Goal: Task Accomplishment & Management: Manage account settings

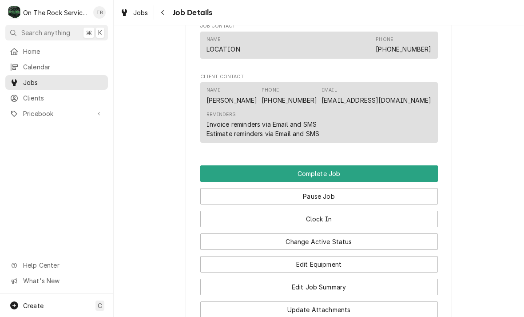
scroll to position [756, 0]
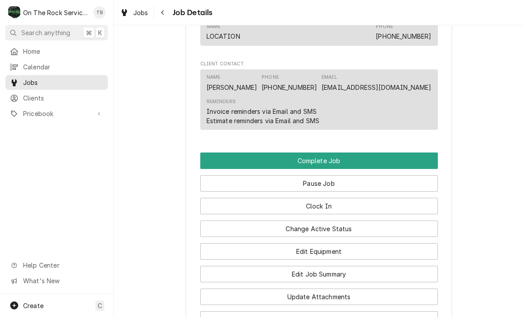
click at [358, 251] on button "Edit Equipment" at bounding box center [319, 251] width 238 height 16
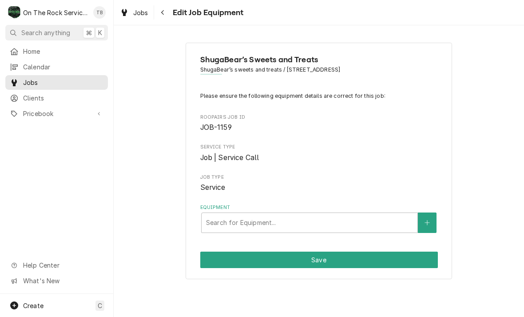
click at [428, 225] on button "Equipment" at bounding box center [427, 222] width 19 height 20
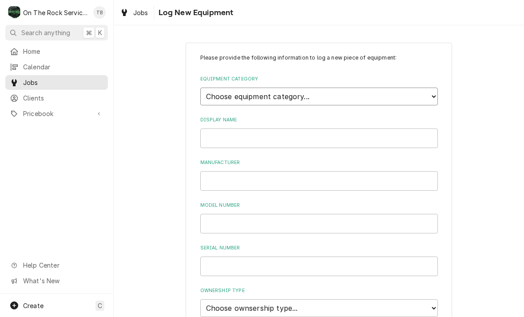
click at [426, 98] on select "Choose equipment category... Cooking Equipment Fryers Ice Machines Ovens and Ra…" at bounding box center [319, 96] width 238 height 18
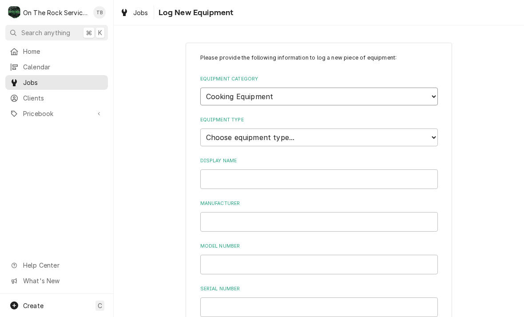
click at [429, 99] on select "Choose equipment category... Cooking Equipment Fryers Ice Machines Ovens and Ra…" at bounding box center [319, 96] width 238 height 18
select select "4"
click at [431, 132] on select "Choose equipment type... Combi Oven Convection Oven Countertop Electric Range C…" at bounding box center [319, 137] width 238 height 18
select select "32"
click at [243, 169] on input "Display Name" at bounding box center [319, 179] width 238 height 20
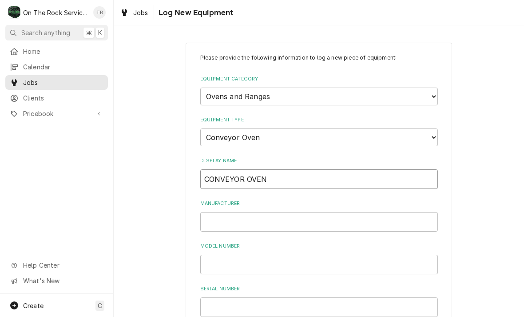
type input "CONVEYOR OVEN"
click at [226, 215] on input "Manufacturer" at bounding box center [319, 222] width 238 height 20
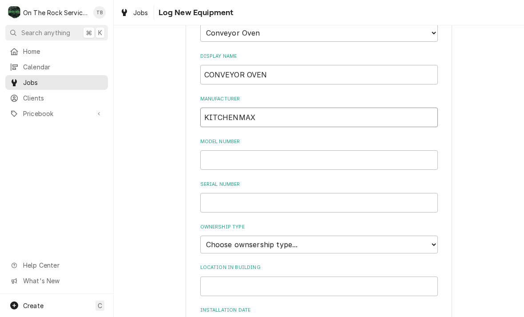
scroll to position [109, 0]
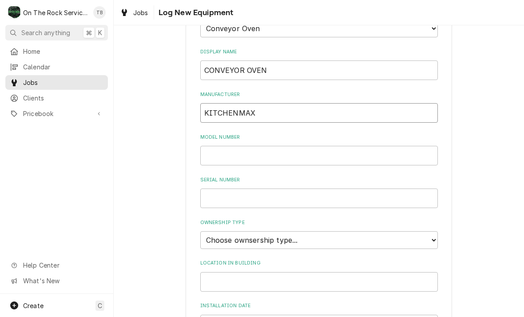
type input "KITCHENMAX"
click at [225, 146] on input "Model Number" at bounding box center [319, 156] width 238 height 20
type input "GR-18Q"
click at [238, 190] on input "Serial Number" at bounding box center [319, 198] width 238 height 20
type input "NA"
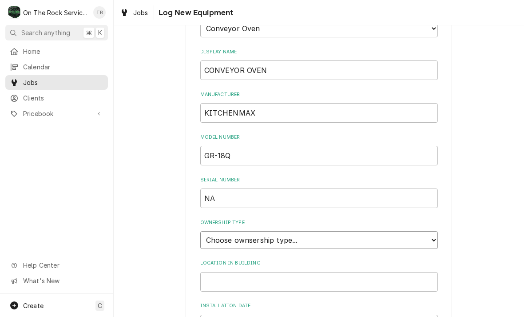
click at [431, 231] on select "Choose ownsership type... Unknown Owned Leased Rented" at bounding box center [319, 240] width 238 height 18
select select "1"
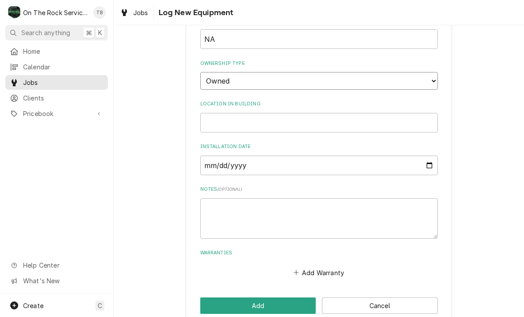
scroll to position [267, 0]
click at [221, 113] on input "Location in Building" at bounding box center [319, 123] width 238 height 20
type input "KITCHEN"
click at [218, 199] on textarea "Notes ( optional )" at bounding box center [319, 219] width 238 height 40
type textarea "x"
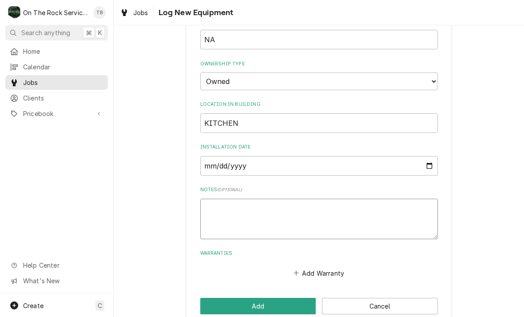
type textarea "U"
type textarea "x"
type textarea "UN"
type textarea "x"
type textarea "UNI"
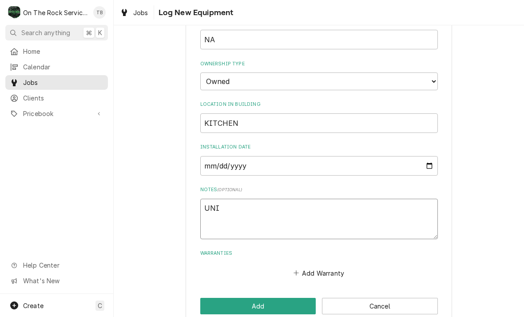
type textarea "x"
type textarea "UNIT"
type textarea "x"
type textarea "UNIT"
type textarea "x"
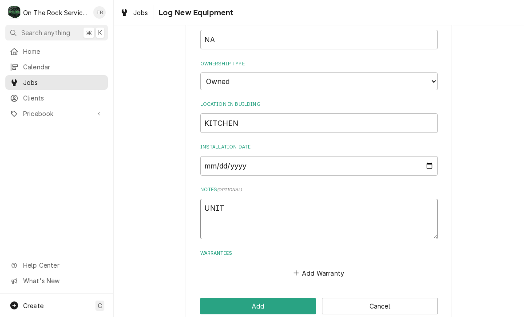
type textarea "UNIT S"
type textarea "x"
type textarea "UNIT SE"
type textarea "x"
type textarea "UNIT SET"
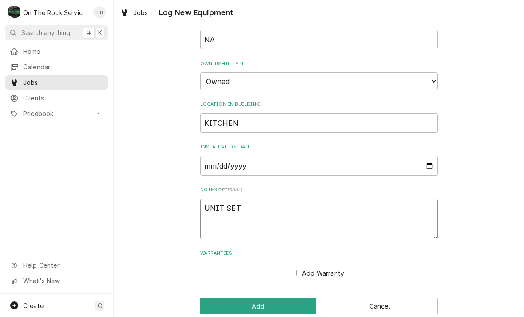
type textarea "x"
type textarea "UNIT SET"
type textarea "x"
type textarea "UNIT SET F"
type textarea "x"
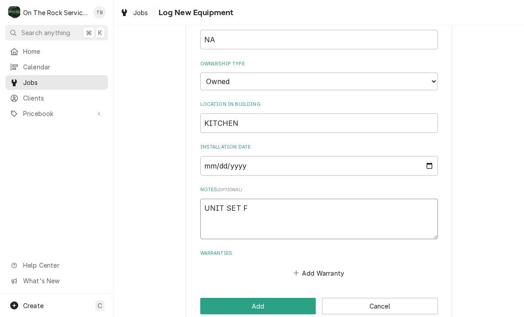
type textarea "UNIT SET FO"
type textarea "x"
type textarea "UNIT SET FOR"
type textarea "x"
type textarea "UNIT SET FOR"
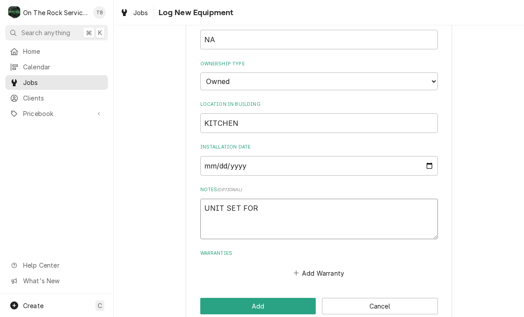
type textarea "x"
type textarea "UNIT SET FOR N"
type textarea "x"
type textarea "UNIT SET FOR NA"
type textarea "x"
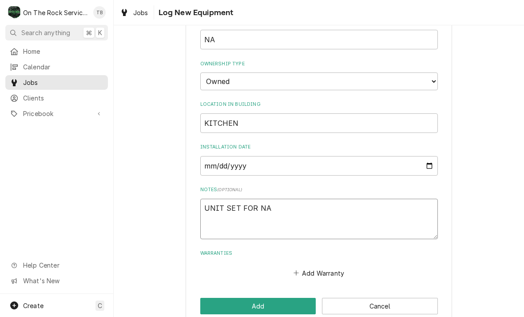
type textarea "UNIT SET FOR NAT"
type textarea "x"
type textarea "UNIT SET FOR NAT"
type textarea "x"
type textarea "UNIT SET FOR NAT G"
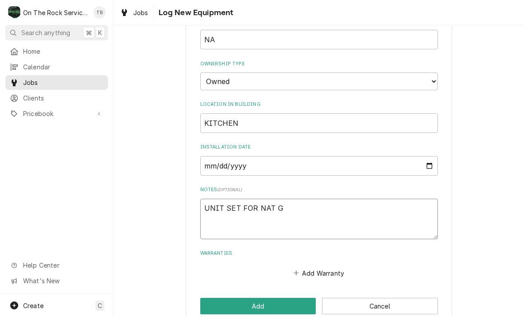
type textarea "x"
type textarea "UNIT SET FOR NAT GA"
type textarea "x"
type textarea "UNIT SET FOR NAT GAS"
type textarea "x"
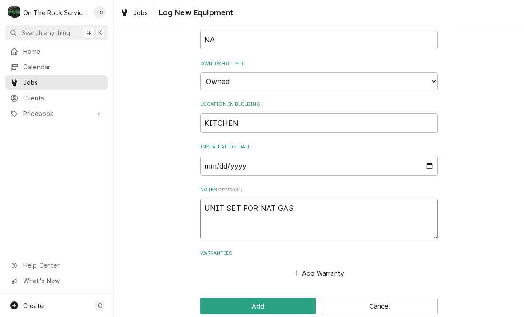
type textarea "UNIT SET FOR NAT GAS"
type textarea "x"
type textarea "UNIT SET FOR NAT GAS B"
type textarea "x"
type textarea "UNIT SET FOR NAT GAS BU"
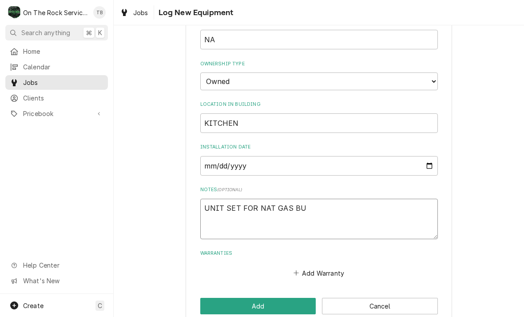
type textarea "x"
type textarea "UNIT SET FOR NAT GAS BUT"
type textarea "x"
type textarea "UNIT SET FOR NAT GAS BUT"
type textarea "x"
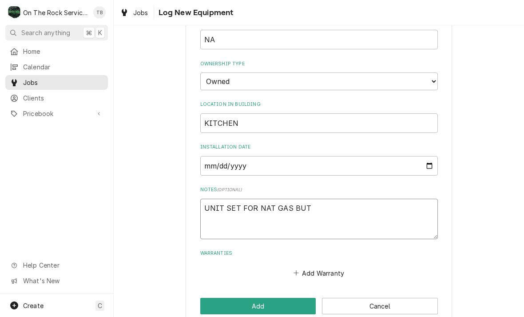
type textarea "UNIT SET FOR NAT GAS BUT N"
type textarea "x"
type textarea "UNIT SET FOR NAT GAS BUT NO"
type textarea "x"
type textarea "UNIT SET FOR NAT GAS BUT NO"
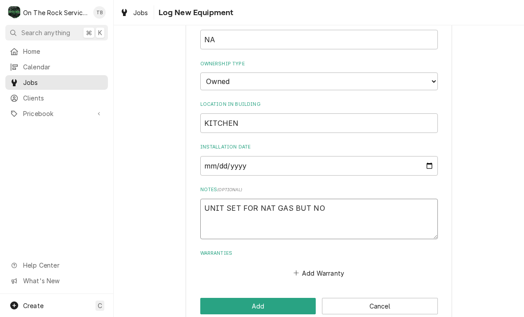
type textarea "x"
type textarea "UNIT SET FOR NAT GAS BUT NO DA"
type textarea "x"
type textarea "UNIT SET FOR NAT GAS BUT NO DATA"
type textarea "x"
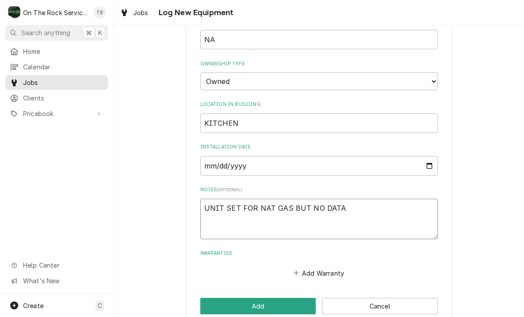
type textarea "UNIT SET FOR NAT GAS BUT NO DATA"
type textarea "x"
type textarea "UNIT SET FOR NAT GAS BUT NO DATA A"
type textarea "x"
type textarea "UNIT SET FOR NAT GAS BUT NO DATA AS"
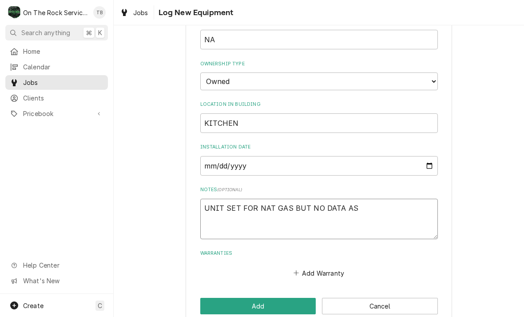
type textarea "x"
type textarea "UNIT SET FOR NAT GAS BUT NO DATA AS"
type textarea "x"
type textarea "UNIT SET FOR NAT GAS BUT NO DATA AS TO"
type textarea "x"
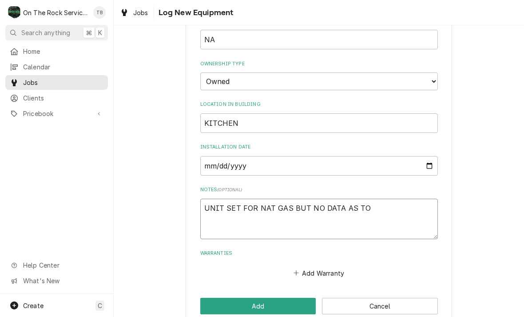
type textarea "UNIT SET FOR NAT GAS BUT NO DATA AS TO"
type textarea "x"
type textarea "UNIT SET FOR NAT GAS BUT NO DATA AS TO P"
type textarea "x"
type textarea "UNIT SET FOR NAT GAS BUT NO DATA AS TO PR"
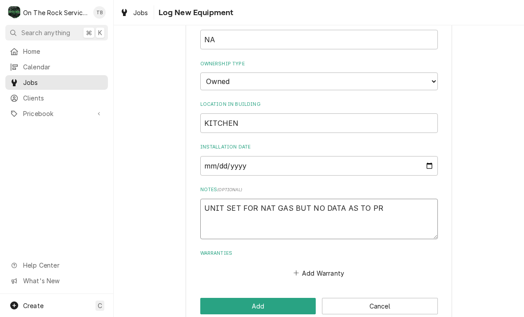
type textarea "x"
type textarea "UNIT SET FOR NAT GAS BUT NO DATA AS TO PRE"
type textarea "x"
type textarea "UNIT SET FOR NAT GAS BUT NO DATA AS TO PRES"
type textarea "x"
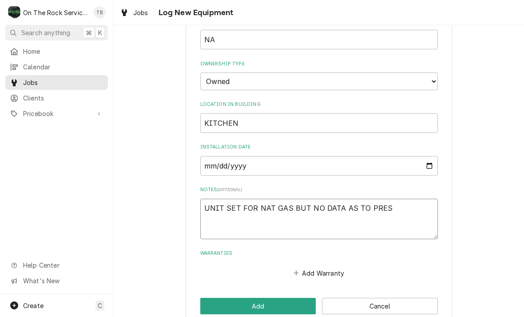
type textarea "UNIT SET FOR NAT GAS BUT NO DATA AS TO PRESS"
type textarea "x"
type textarea "UNIT SET FOR NAT GAS BUT NO DATA AS TO PRESSUR"
type textarea "x"
type textarea "UNIT SET FOR NAT GAS BUT NO DATA AS TO PRESSURE"
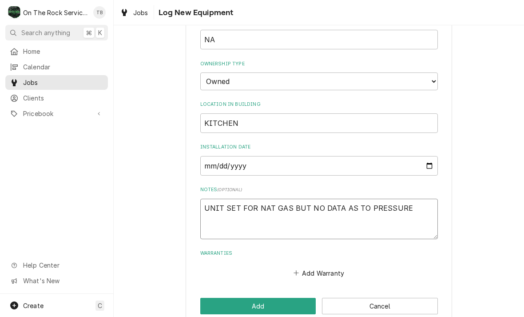
type textarea "x"
type textarea "UNIT SET FOR NAT GAS BUT NO DATA AS TO PRESSURE"
type textarea "x"
type textarea "UNIT SET FOR NAT GAS BUT NO DATA AS TO PRESSURE."
type textarea "x"
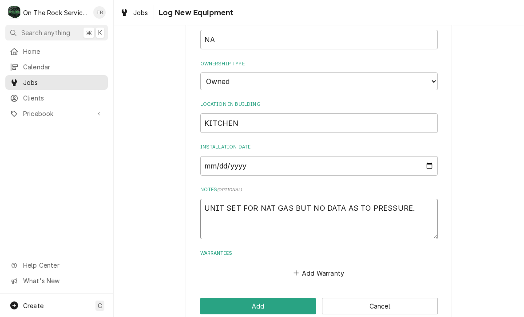
type textarea "UNIT SET FOR NAT GAS BUT NO DATA AS TO PRESSURE."
type textarea "x"
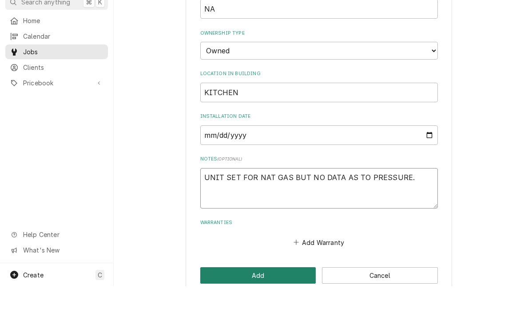
type textarea "UNIT SET FOR NAT GAS BUT NO DATA AS TO PRESSURE."
click at [268, 298] on button "Add" at bounding box center [258, 306] width 116 height 16
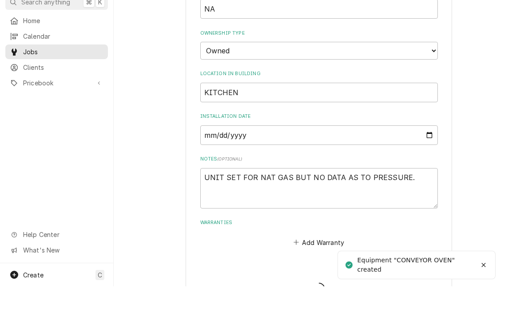
type textarea "x"
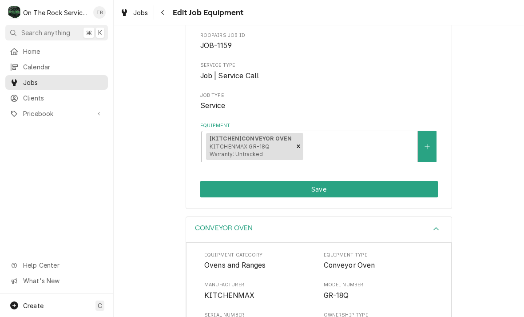
scroll to position [82, 0]
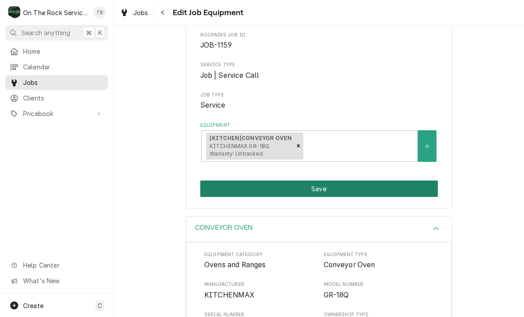
click at [313, 184] on button "Save" at bounding box center [319, 188] width 238 height 16
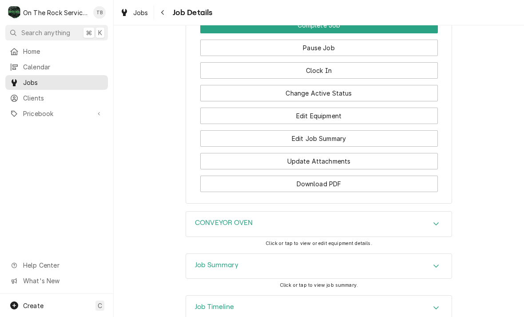
scroll to position [894, 0]
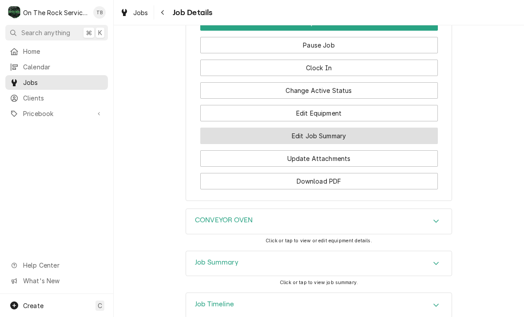
click at [328, 137] on button "Edit Job Summary" at bounding box center [319, 135] width 238 height 16
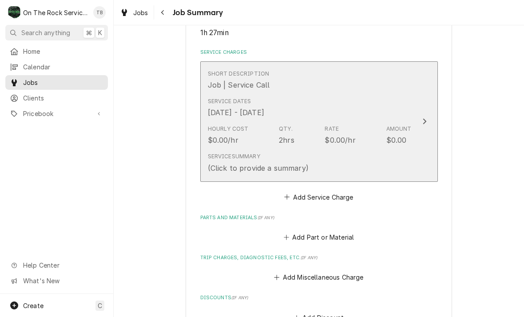
click at [338, 171] on div "Service Summary (Click to provide a summary)" at bounding box center [310, 163] width 204 height 28
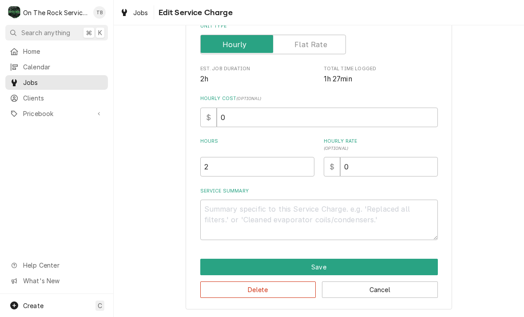
scroll to position [135, 0]
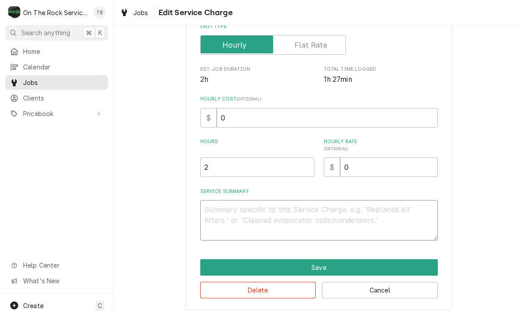
click at [223, 221] on textarea "Service Summary" at bounding box center [319, 220] width 238 height 40
type textarea "x"
type textarea "1"
type textarea "x"
type textarea "10"
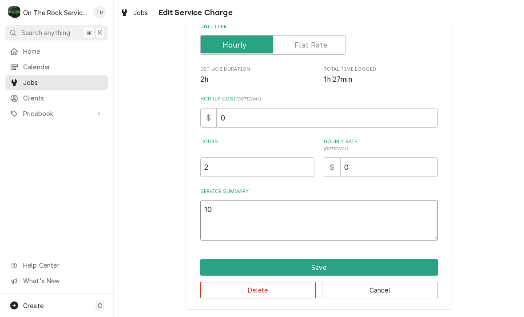
type textarea "x"
type textarea "10/"
type textarea "x"
type textarea "10/1"
type textarea "x"
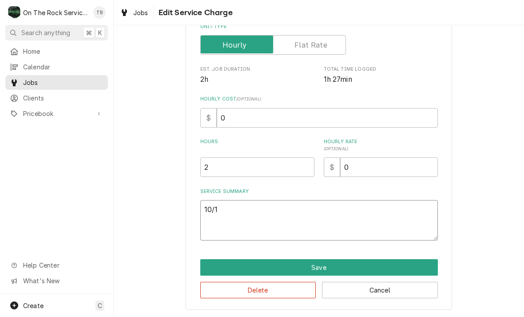
type textarea "10/14"
type textarea "x"
type textarea "10/14/"
type textarea "x"
type textarea "10/14/2"
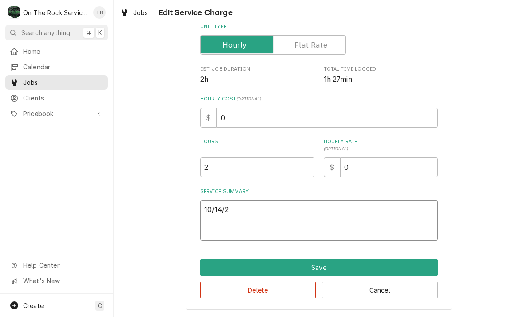
type textarea "x"
type textarea "10/14/25"
type textarea "x"
type textarea "10/14/25"
type textarea "x"
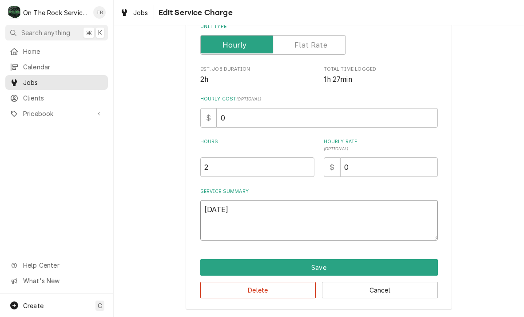
type textarea "10/14/25 T"
type textarea "x"
type textarea "10/14/25 TM"
type textarea "x"
type textarea "10/14/25 TMB"
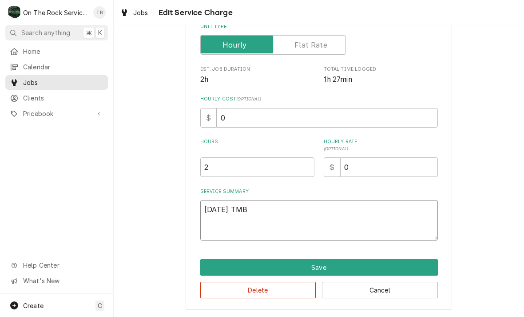
type textarea "x"
type textarea "10/14/25 TMB"
type textarea "x"
type textarea "10/14/25 TMB P"
type textarea "x"
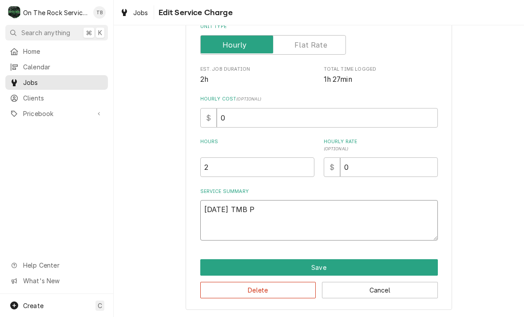
type textarea "10/14/25 TMB PR"
type textarea "x"
type textarea "10/14/25 TMB PRO"
type textarea "x"
type textarea "10/14/25 TMB PROV"
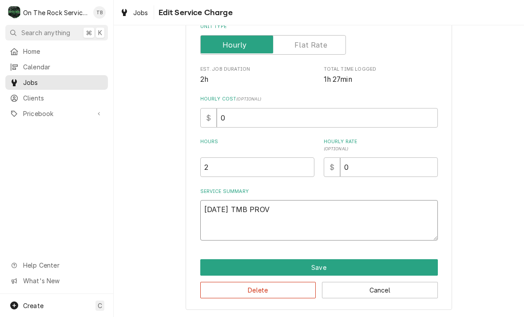
type textarea "x"
type textarea "10/14/25 TMB PROVI"
type textarea "x"
type textarea "10/14/25 TMB PROVID"
type textarea "x"
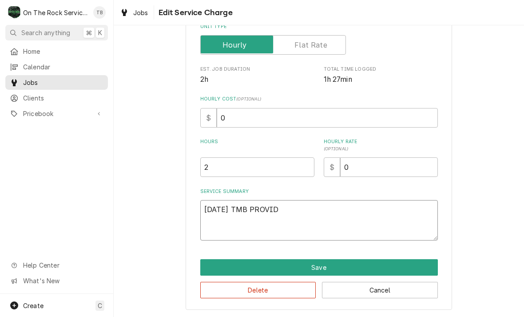
type textarea "10/14/25 TMB PROVIDE"
type textarea "x"
type textarea "10/14/25 TMB PROVIDE"
type textarea "x"
type textarea "10/14/25 TMB PROVIDE S"
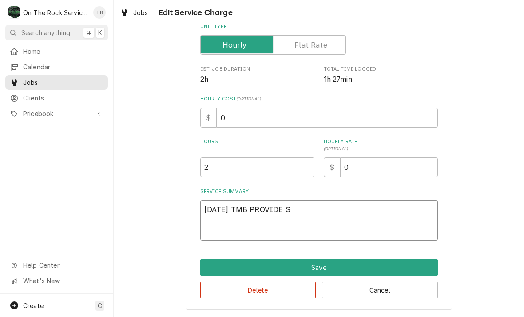
type textarea "x"
type textarea "10/14/25 TMB PROVIDE SE"
type textarea "x"
type textarea "10/14/25 TMB PROVIDE SER"
type textarea "x"
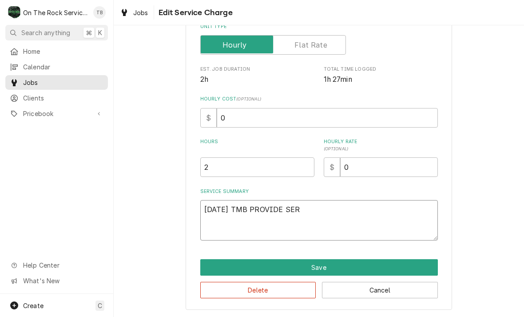
type textarea "10/14/25 TMB PROVIDE SERV"
type textarea "x"
type textarea "10/14/25 TMB PROVIDE SERVI"
type textarea "x"
type textarea "10/14/25 TMB PROVIDE SERVIC"
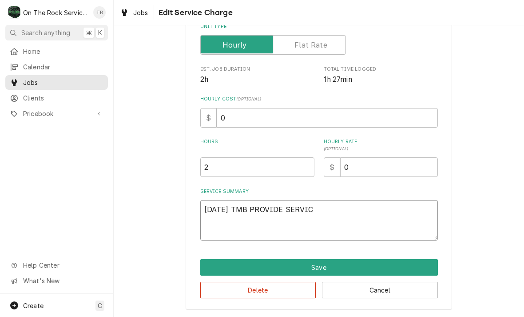
type textarea "x"
type textarea "10/14/25 TMB PROVIDE SERVICE"
type textarea "x"
type textarea "10/14/25 TMB PROVIDE SERVICE"
type textarea "x"
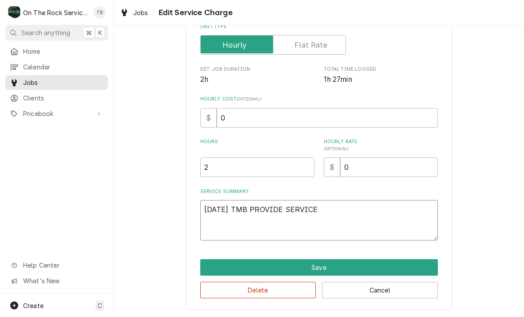
type textarea "10/14/25 TMB PROVIDE SERVICE P"
type textarea "x"
type textarea "10/14/25 TMB PROVIDE SERVICE PAR"
type textarea "x"
type textarea "10/14/25 TMB PROVIDE SERVICE PART"
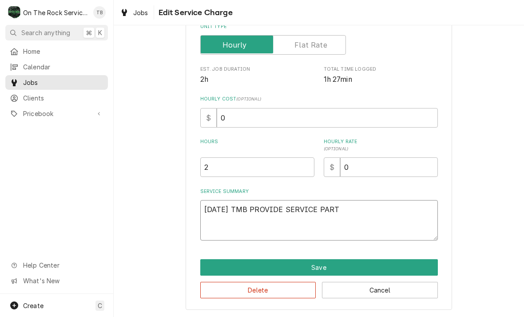
type textarea "x"
type textarea "10/14/25 TMB PROVIDE SERVICE PARTS"
type textarea "x"
type textarea "10/14/25 TMB PROVIDE SERVICE PARTS"
type textarea "x"
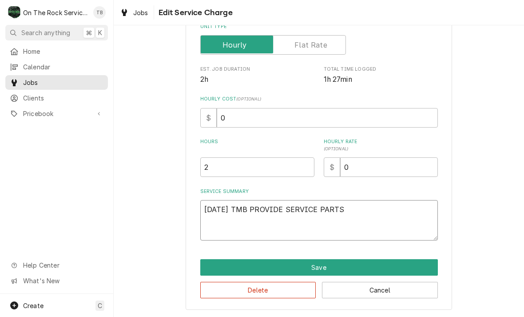
type textarea "10/14/25 TMB PROVIDE SERVICE PARTS A"
type textarea "x"
type textarea "10/14/25 TMB PROVIDE SERVICE PARTS AN"
type textarea "x"
type textarea "10/14/25 TMB PROVIDE SERVICE PARTS AND"
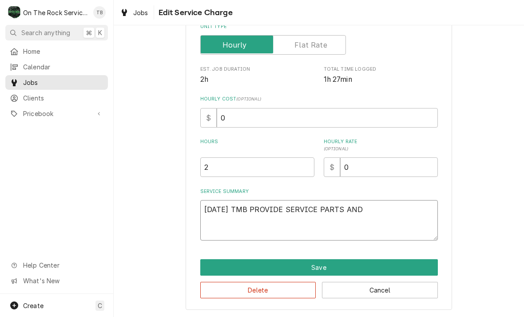
type textarea "x"
type textarea "10/14/25 TMB PROVIDE SERVICE PARTS AND"
type textarea "x"
type textarea "10/14/25 TMB PROVIDE SERVICE PARTS AND A"
type textarea "x"
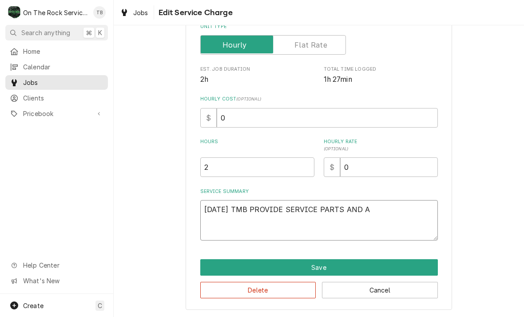
type textarea "10/14/25 TMB PROVIDE SERVICE PARTS AND AL"
type textarea "x"
type textarea "10/14/25 TMB PROVIDE SERVICE PARTS AND ALB"
type textarea "x"
type textarea "10/14/25 TMB PROVIDE SERVICE PARTS AND ALBO"
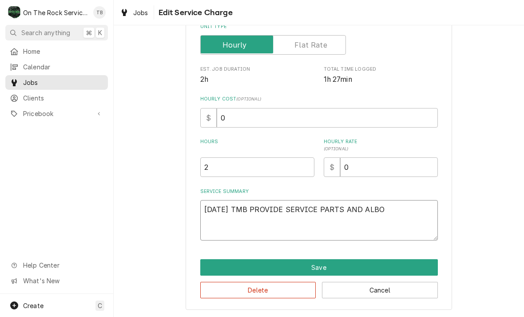
type textarea "x"
type textarea "10/14/25 TMB PROVIDE SERVICE PARTS AND ALBOR"
type textarea "x"
type textarea "10/14/25 TMB PROVIDE SERVICE PARTS AND ALBOR"
type textarea "x"
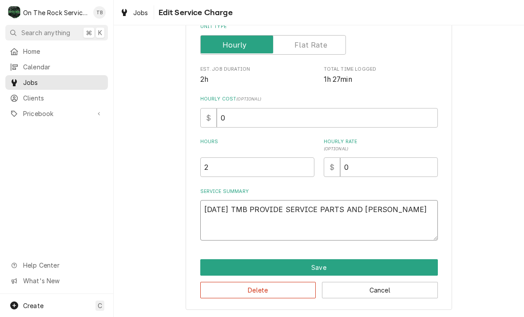
type textarea "10/14/25 TMB PROVIDE SERVICE PARTS AND ALBOR T"
type textarea "x"
type textarea "10/14/25 TMB PROVIDE SERVICE PARTS AND ALBOR TO"
type textarea "x"
type textarea "10/14/25 TMB PROVIDE SERVICE PARTS AND ALBOR TO"
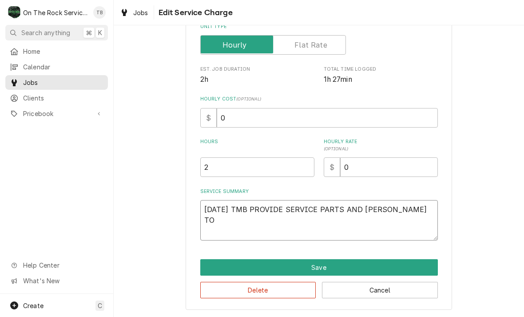
type textarea "x"
type textarea "10/14/25 TMB PROVIDE SERVICE PARTS AND ALBOR T"
type textarea "x"
type textarea "10/14/25 TMB PROVIDE SERVICE PARTS AND ALBOR"
type textarea "x"
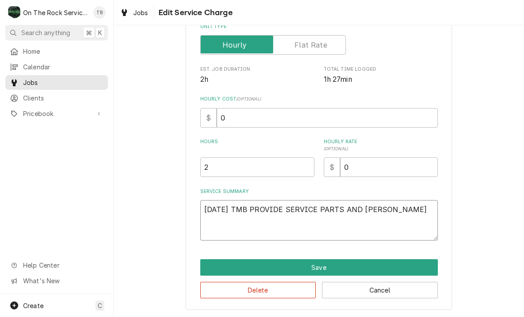
type textarea "10/14/25 TMB PROVIDE SERVICE PARTS AND ALBOR"
type textarea "x"
type textarea "10/14/25 TMB PROVIDE SERVICE PARTS AND ALBO"
type textarea "x"
type textarea "10/14/25 TMB PROVIDE SERVICE PARTS AND ALB"
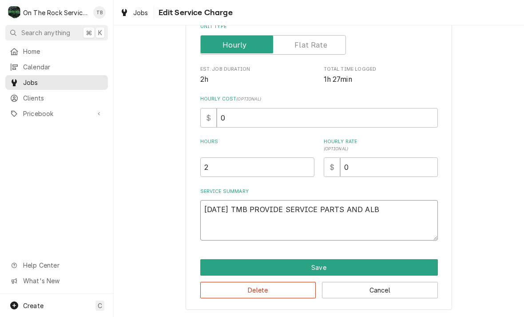
type textarea "x"
type textarea "10/14/25 TMB PROVIDE SERVICE PARTS AND AL"
type textarea "x"
type textarea "10/14/25 TMB PROVIDE SERVICE PARTS AND A"
type textarea "x"
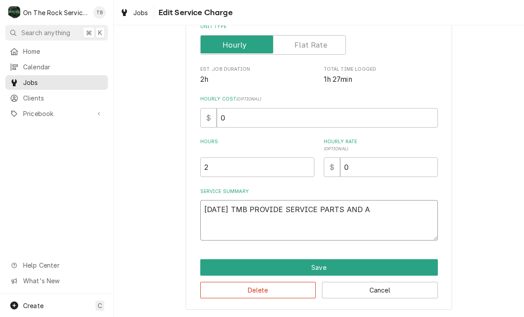
type textarea "10/14/25 TMB PROVIDE SERVICE PARTS AND"
type textarea "x"
type textarea "10/14/25 TMB PROVIDE SERVICE PARTS AND L"
type textarea "x"
type textarea "10/14/25 TMB PROVIDE SERVICE PARTS AND LA"
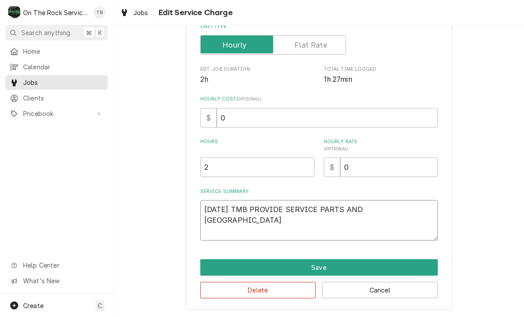
type textarea "x"
type textarea "10/14/25 TMB PROVIDE SERVICE PARTS AND LAB"
type textarea "x"
type textarea "10/14/25 TMB PROVIDE SERVICE PARTS AND LABOR"
type textarea "x"
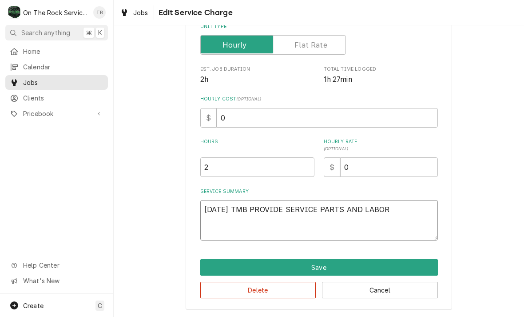
type textarea "10/14/25 TMB PROVIDE SERVICE PARTS AND LABOR"
type textarea "x"
type textarea "10/14/25 TMB PROVIDE SERVICE PARTS AND LABOR T"
type textarea "x"
type textarea "10/14/25 TMB PROVIDE SERVICE PARTS AND LABOR TO"
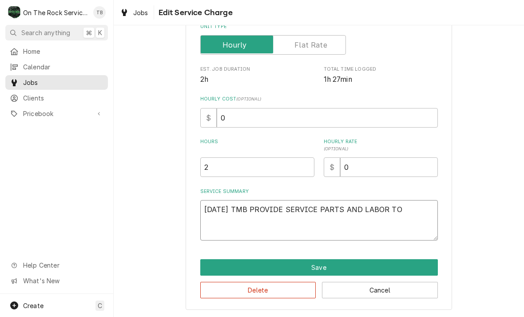
type textarea "x"
type textarea "10/14/25 TMB PROVIDE SERVICE PARTS AND LABOR TO"
type textarea "x"
type textarea "10/14/25 TMB PROVIDE SERVICE PARTS AND LABOR TO D"
type textarea "x"
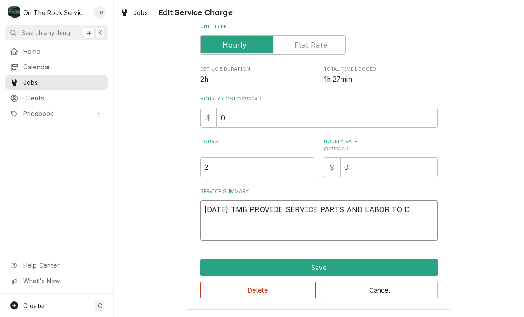
type textarea "10/14/25 TMB PROVIDE SERVICE PARTS AND LABOR TO DE"
type textarea "x"
type textarea "10/14/25 TMB PROVIDE SERVICE PARTS AND LABOR TO DET"
type textarea "x"
type textarea "10/14/25 TMB PROVIDE SERVICE PARTS AND LABOR TO DETER"
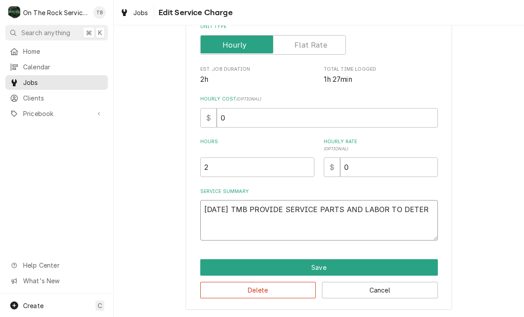
type textarea "x"
type textarea "10/14/25 TMB PROVIDE SERVICE PARTS AND LABOR TO DETERIN"
type textarea "x"
type textarea "10/14/25 TMB PROVIDE SERVICE PARTS AND LABOR TO DETERINE"
type textarea "x"
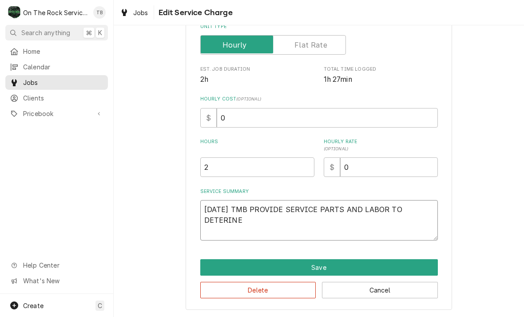
type textarea "10/14/25 TMB PROVIDE SERVICE PARTS AND LABOR TO DETERINE"
type textarea "x"
type textarea "10/14/25 TMB PROVIDE SERVICE PARTS AND LABOR TO DETERINE T"
type textarea "x"
type textarea "10/14/25 TMB PROVIDE SERVICE PARTS AND LABOR TO DETERINE TH"
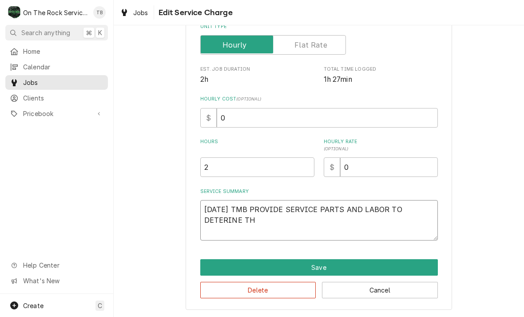
type textarea "x"
type textarea "10/14/25 TMB PROVIDE SERVICE PARTS AND LABOR TO DETERINE THA"
type textarea "x"
type textarea "10/14/25 TMB PROVIDE SERVICE PARTS AND LABOR TO DETERINE THAT"
type textarea "x"
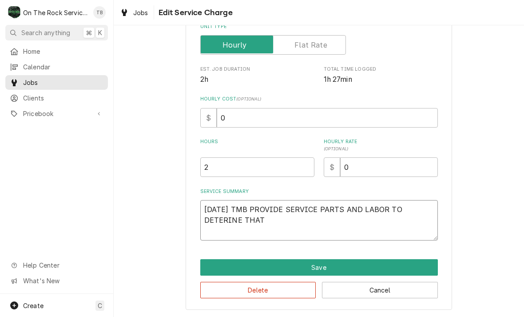
type textarea "10/14/25 TMB PROVIDE SERVICE PARTS AND LABOR TO DETERINE THAT"
type textarea "x"
type textarea "10/14/25 TMB PROVIDE SERVICE PARTS AND LABOR TO DETERINE THAT"
type textarea "x"
type textarea "10/14/25 TMB PROVIDE SERVICE PARTS AND LABOR TO DETERINE THA"
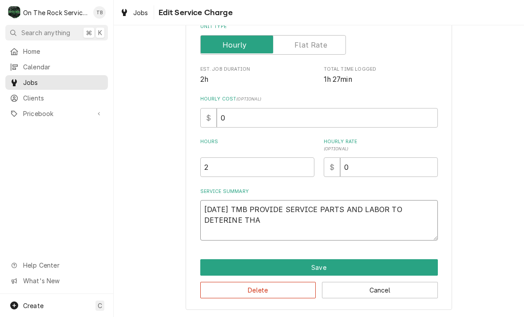
type textarea "x"
type textarea "10/14/25 TMB PROVIDE SERVICE PARTS AND LABOR TO DETERINE TH"
type textarea "x"
type textarea "10/14/25 TMB PROVIDE SERVICE PARTS AND LABOR TO DETERINE T"
type textarea "x"
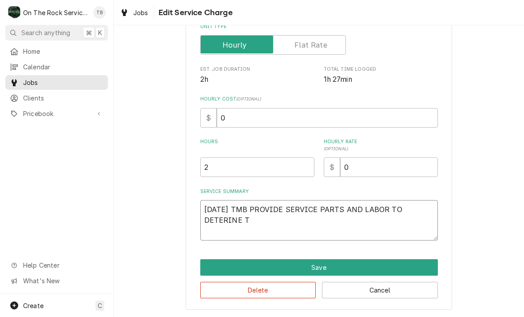
type textarea "10/14/25 TMB PROVIDE SERVICE PARTS AND LABOR TO DETERINE"
type textarea "x"
type textarea "10/14/25 TMB PROVIDE SERVICE PARTS AND LABOR TO DETERINE"
type textarea "x"
type textarea "10/14/25 TMB PROVIDE SERVICE PARTS AND LABOR TO DETERIN"
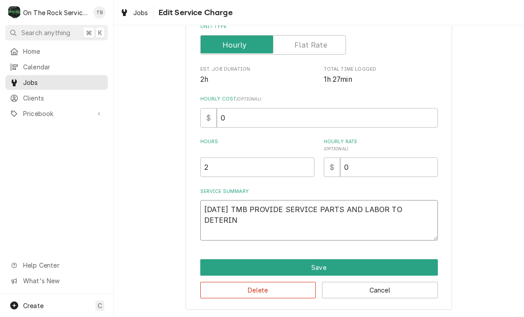
type textarea "x"
type textarea "10/14/25 TMB PROVIDE SERVICE PARTS AND LABOR TO DETERI"
type textarea "x"
type textarea "10/14/25 TMB PROVIDE SERVICE PARTS AND LABOR TO DETER"
type textarea "x"
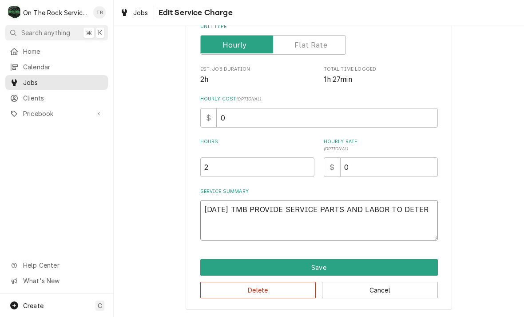
type textarea "10/14/25 TMB PROVIDE SERVICE PARTS AND LABOR TO DETERM"
type textarea "x"
type textarea "10/14/25 TMB PROVIDE SERVICE PARTS AND LABOR TO DETERMI"
type textarea "x"
type textarea "10/14/25 TMB PROVIDE SERVICE PARTS AND LABOR TO DETERMIN"
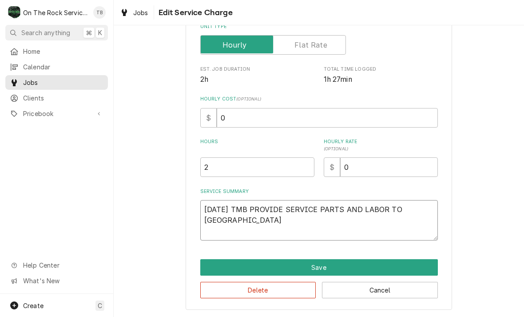
type textarea "x"
type textarea "10/14/25 TMB PROVIDE SERVICE PARTS AND LABOR TO DETERMINE"
type textarea "x"
type textarea "10/14/25 TMB PROVIDE SERVICE PARTS AND LABOR TO DETERMINE"
type textarea "x"
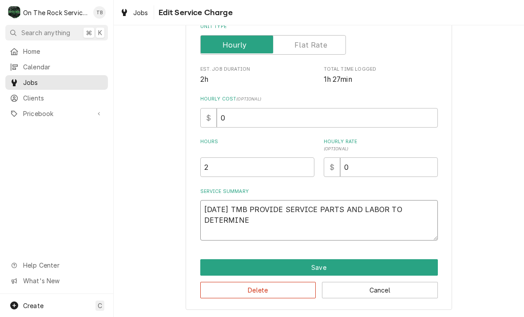
type textarea "10/14/25 TMB PROVIDE SERVICE PARTS AND LABOR TO DETERMINE T"
type textarea "x"
type textarea "10/14/25 TMB PROVIDE SERVICE PARTS AND LABOR TO DETERMINE THA"
type textarea "x"
type textarea "10/14/25 TMB PROVIDE SERVICE PARTS AND LABOR TO DETERMINE THAT"
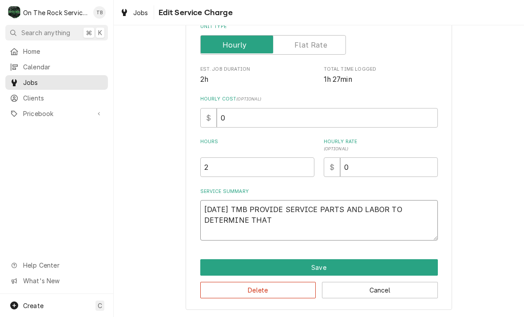
type textarea "x"
type textarea "10/14/25 TMB PROVIDE SERVICE PARTS AND LABOR TO DETERMINE THAT"
type textarea "x"
type textarea "10/14/25 TMB PROVIDE SERVICE PARTS AND LABOR TO DETERMINE THAT O"
type textarea "x"
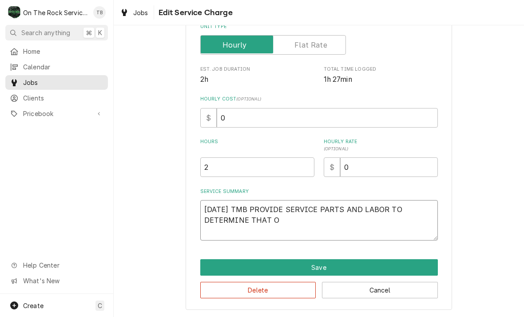
type textarea "10/14/25 TMB PROVIDE SERVICE PARTS AND LABOR TO DETERMINE THAT ON"
type textarea "x"
type textarea "10/14/25 TMB PROVIDE SERVICE PARTS AND LABOR TO DETERMINE THAT ON"
type textarea "x"
type textarea "10/14/25 TMB PROVIDE SERVICE PARTS AND LABOR TO DETERMINE THAT ON C"
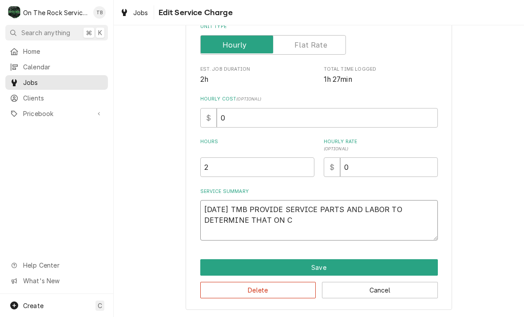
type textarea "x"
type textarea "10/14/25 TMB PROVIDE SERVICE PARTS AND LABOR TO DETERMINE THAT ON CO"
type textarea "x"
type textarea "10/14/25 TMB PROVIDE SERVICE PARTS AND LABOR TO DETERMINE THAT ON CON"
type textarea "x"
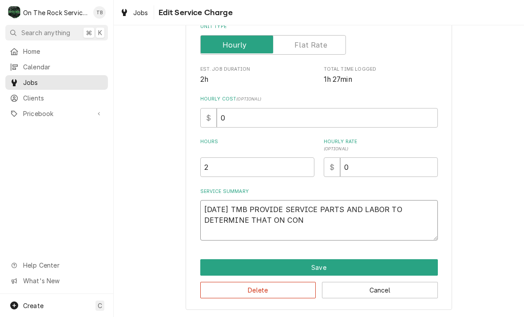
type textarea "10/14/25 TMB PROVIDE SERVICE PARTS AND LABOR TO DETERMINE THAT ON CONV"
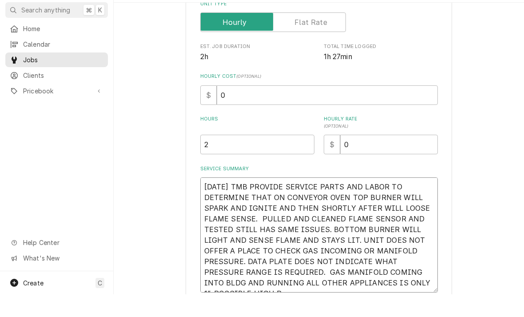
scroll to position [138, 0]
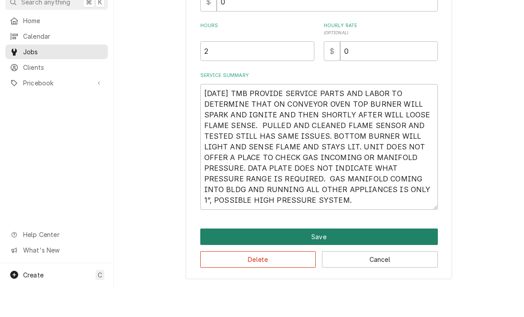
click at [319, 259] on button "Save" at bounding box center [319, 267] width 238 height 16
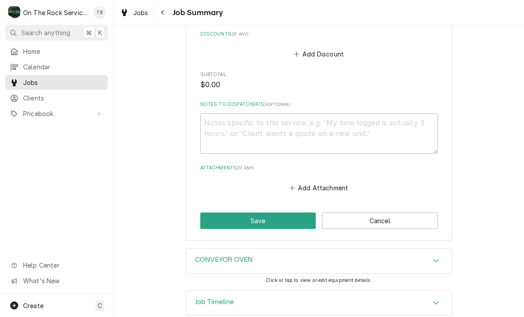
scroll to position [583, 0]
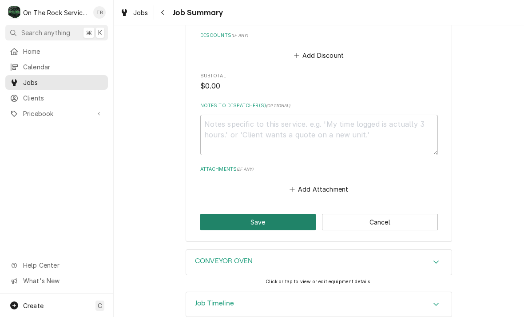
click at [261, 214] on button "Save" at bounding box center [258, 222] width 116 height 16
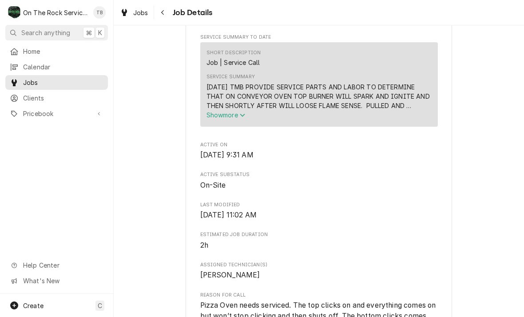
scroll to position [365, 0]
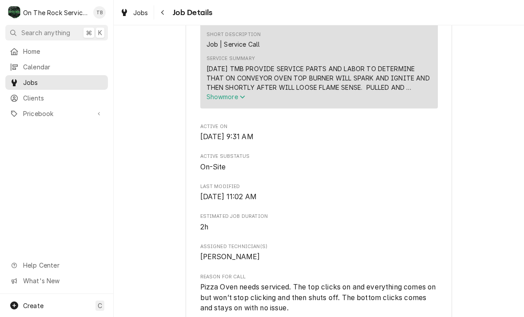
click at [306, 101] on button "Show more" at bounding box center [319, 96] width 225 height 9
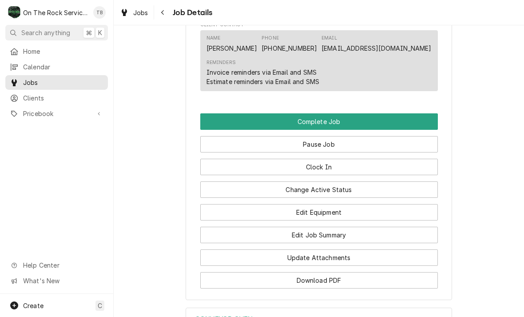
scroll to position [958, 0]
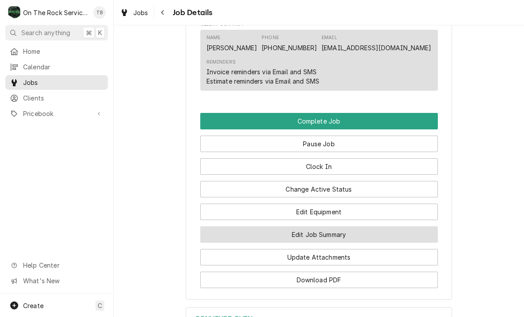
click at [321, 235] on button "Edit Job Summary" at bounding box center [319, 234] width 238 height 16
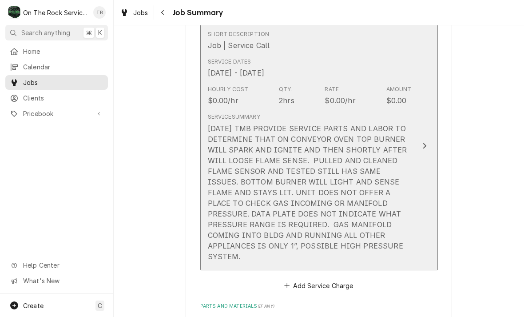
click at [356, 249] on div "Service Summary [DATE] TMB PROVIDE SERVICE PARTS AND LABOR TO DETERMINE THAT ON…" at bounding box center [310, 186] width 204 height 155
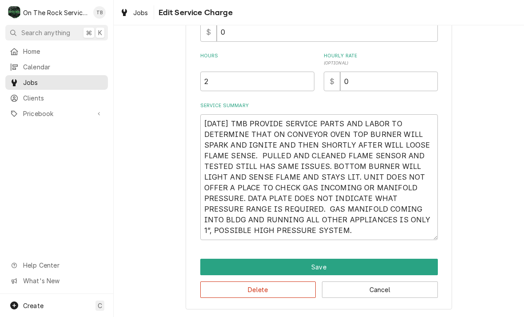
scroll to position [220, 0]
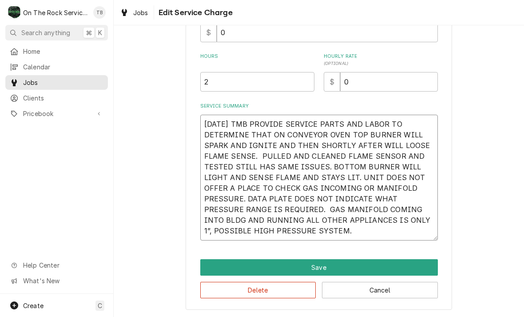
click at [290, 236] on textarea "10/14/25 TMB PROVIDE SERVICE PARTS AND LABOR TO DETERMINE THAT ON CONVEYOR OVEN…" at bounding box center [319, 178] width 238 height 126
type textarea "x"
type textarea "10/14/25 TMB PROVIDE SERVICE PARTS AND LABOR TO DETERMINE THAT ON CONVEYOR OVEN…"
type textarea "x"
type textarea "10/14/25 TMB PROVIDE SERVICE PARTS AND LABOR TO DETERMINE THAT ON CONVEYOR OVEN…"
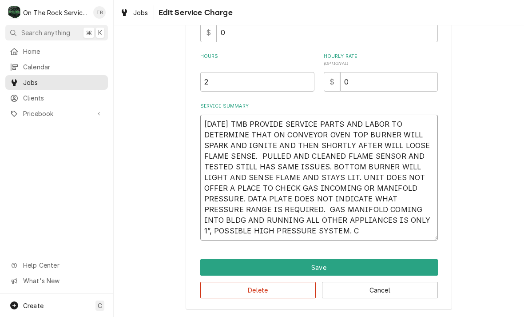
type textarea "x"
type textarea "10/14/25 TMB PROVIDE SERVICE PARTS AND LABOR TO DETERMINE THAT ON CONVEYOR OVEN…"
type textarea "x"
type textarea "10/14/25 TMB PROVIDE SERVICE PARTS AND LABOR TO DETERMINE THAT ON CONVEYOR OVEN…"
type textarea "x"
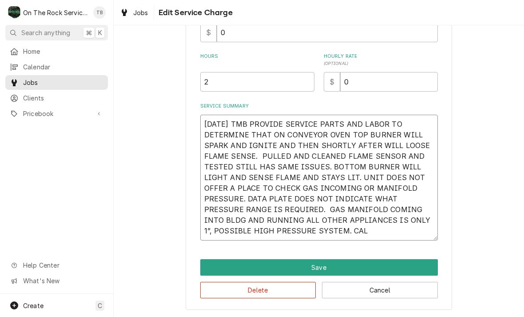
type textarea "10/14/25 TMB PROVIDE SERVICE PARTS AND LABOR TO DETERMINE THAT ON CONVEYOR OVEN…"
type textarea "x"
type textarea "10/14/25 TMB PROVIDE SERVICE PARTS AND LABOR TO DETERMINE THAT ON CONVEYOR OVEN…"
type textarea "x"
type textarea "10/14/25 TMB PROVIDE SERVICE PARTS AND LABOR TO DETERMINE THAT ON CONVEYOR OVEN…"
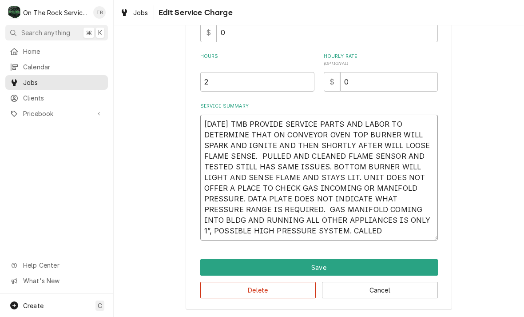
type textarea "x"
type textarea "10/14/25 TMB PROVIDE SERVICE PARTS AND LABOR TO DETERMINE THAT ON CONVEYOR OVEN…"
type textarea "x"
type textarea "10/14/25 TMB PROVIDE SERVICE PARTS AND LABOR TO DETERMINE THAT ON CONVEYOR OVEN…"
type textarea "x"
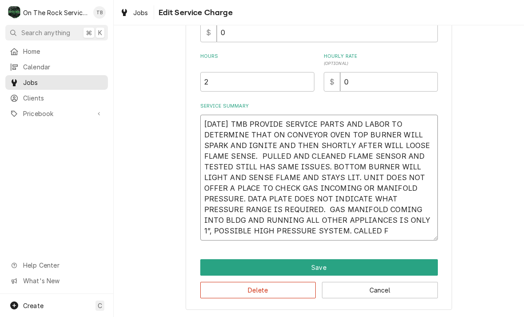
type textarea "10/14/25 TMB PROVIDE SERVICE PARTS AND LABOR TO DETERMINE THAT ON CONVEYOR OVEN…"
type textarea "x"
type textarea "10/14/25 TMB PROVIDE SERVICE PARTS AND LABOR TO DETERMINE THAT ON CONVEYOR OVEN…"
type textarea "x"
type textarea "10/14/25 TMB PROVIDE SERVICE PARTS AND LABOR TO DETERMINE THAT ON CONVEYOR OVEN…"
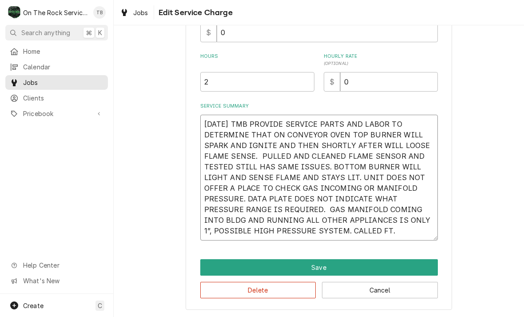
type textarea "x"
type textarea "10/14/25 TMB PROVIDE SERVICE PARTS AND LABOR TO DETERMINE THAT ON CONVEYOR OVEN…"
type textarea "x"
type textarea "10/14/25 TMB PROVIDE SERVICE PARTS AND LABOR TO DETERMINE THAT ON CONVEYOR OVEN…"
type textarea "x"
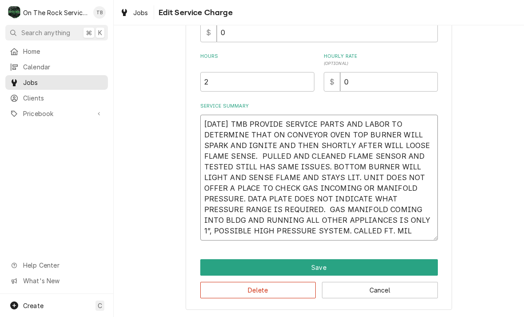
type textarea "10/14/25 TMB PROVIDE SERVICE PARTS AND LABOR TO DETERMINE THAT ON CONVEYOR OVEN…"
type textarea "x"
type textarea "10/14/25 TMB PROVIDE SERVICE PARTS AND LABOR TO DETERMINE THAT ON CONVEYOR OVEN…"
type textarea "x"
type textarea "10/14/25 TMB PROVIDE SERVICE PARTS AND LABOR TO DETERMINE THAT ON CONVEYOR OVEN…"
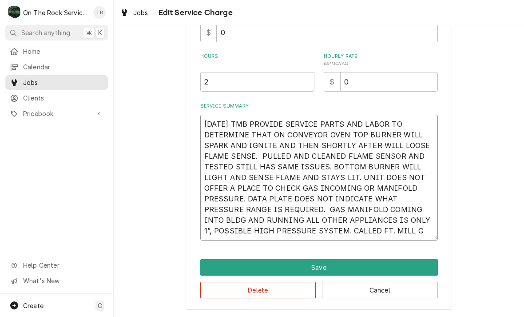
type textarea "x"
type textarea "10/14/25 TMB PROVIDE SERVICE PARTS AND LABOR TO DETERMINE THAT ON CONVEYOR OVEN…"
type textarea "x"
type textarea "10/14/25 TMB PROVIDE SERVICE PARTS AND LABOR TO DETERMINE THAT ON CONVEYOR OVEN…"
type textarea "x"
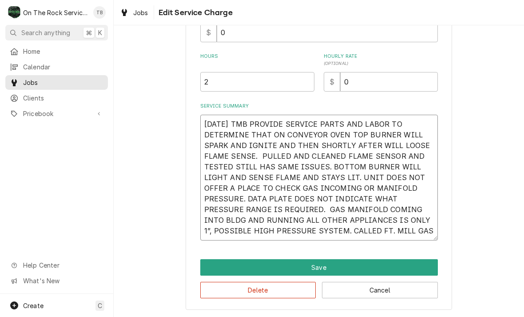
type textarea "10/14/25 TMB PROVIDE SERVICE PARTS AND LABOR TO DETERMINE THAT ON CONVEYOR OVEN…"
type textarea "x"
type textarea "10/14/25 TMB PROVIDE SERVICE PARTS AND LABOR TO DETERMINE THAT ON CONVEYOR OVEN…"
type textarea "x"
type textarea "10/14/25 TMB PROVIDE SERVICE PARTS AND LABOR TO DETERMINE THAT ON CONVEYOR OVEN…"
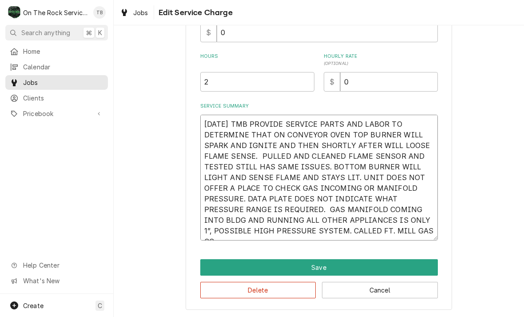
type textarea "x"
type textarea "10/14/25 TMB PROVIDE SERVICE PARTS AND LABOR TO DETERMINE THAT ON CONVEYOR OVEN…"
type textarea "x"
type textarea "10/14/25 TMB PROVIDE SERVICE PARTS AND LABOR TO DETERMINE THAT ON CONVEYOR OVEN…"
type textarea "x"
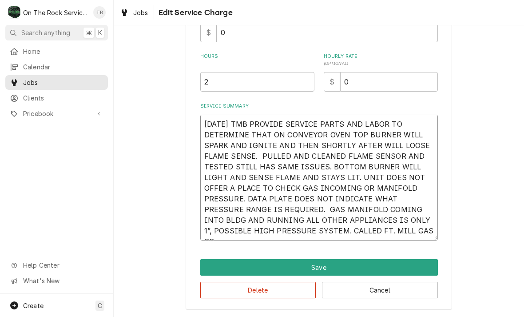
type textarea "10/14/25 TMB PROVIDE SERVICE PARTS AND LABOR TO DETERMINE THAT ON CONVEYOR OVEN…"
type textarea "x"
type textarea "10/14/25 TMB PROVIDE SERVICE PARTS AND LABOR TO DETERMINE THAT ON CONVEYOR OVEN…"
type textarea "x"
type textarea "10/14/25 TMB PROVIDE SERVICE PARTS AND LABOR TO DETERMINE THAT ON CONVEYOR OVEN…"
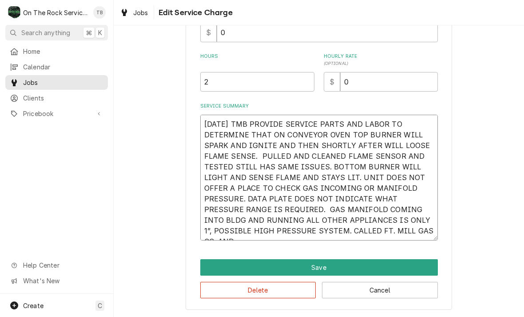
type textarea "x"
type textarea "10/14/25 TMB PROVIDE SERVICE PARTS AND LABOR TO DETERMINE THAT ON CONVEYOR OVEN…"
type textarea "x"
type textarea "10/14/25 TMB PROVIDE SERVICE PARTS AND LABOR TO DETERMINE THAT ON CONVEYOR OVEN…"
type textarea "x"
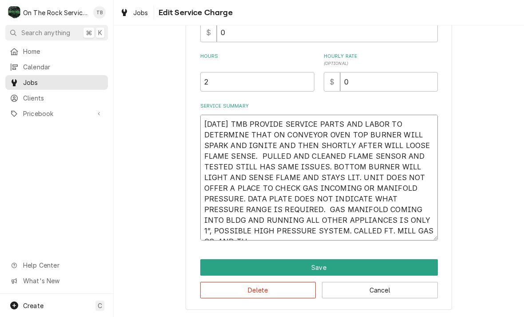
type textarea "10/14/25 TMB PROVIDE SERVICE PARTS AND LABOR TO DETERMINE THAT ON CONVEYOR OVEN…"
type textarea "x"
type textarea "10/14/25 TMB PROVIDE SERVICE PARTS AND LABOR TO DETERMINE THAT ON CONVEYOR OVEN…"
type textarea "x"
type textarea "10/14/25 TMB PROVIDE SERVICE PARTS AND LABOR TO DETERMINE THAT ON CONVEYOR OVEN…"
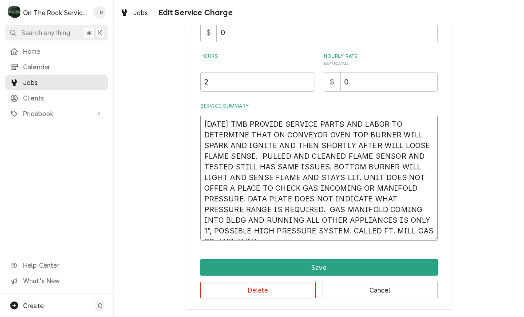
type textarea "x"
type textarea "10/14/25 TMB PROVIDE SERVICE PARTS AND LABOR TO DETERMINE THAT ON CONVEYOR OVEN…"
type textarea "x"
type textarea "10/14/25 TMB PROVIDE SERVICE PARTS AND LABOR TO DETERMINE THAT ON CONVEYOR OVEN…"
type textarea "x"
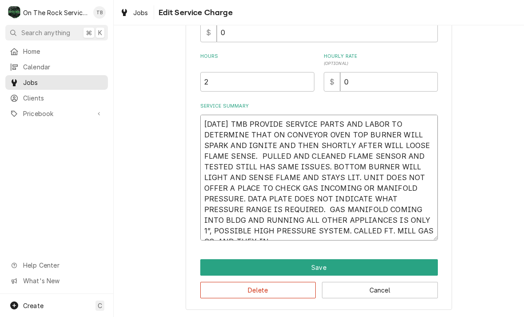
type textarea "10/14/25 TMB PROVIDE SERVICE PARTS AND LABOR TO DETERMINE THAT ON CONVEYOR OVEN…"
type textarea "x"
type textarea "10/14/25 TMB PROVIDE SERVICE PARTS AND LABOR TO DETERMINE THAT ON CONVEYOR OVEN…"
type textarea "x"
type textarea "10/14/25 TMB PROVIDE SERVICE PARTS AND LABOR TO DETERMINE THAT ON CONVEYOR OVEN…"
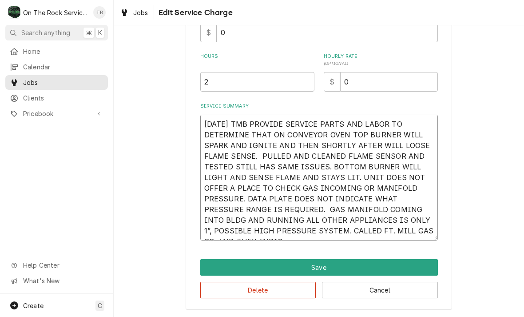
type textarea "x"
type textarea "10/14/25 TMB PROVIDE SERVICE PARTS AND LABOR TO DETERMINE THAT ON CONVEYOR OVEN…"
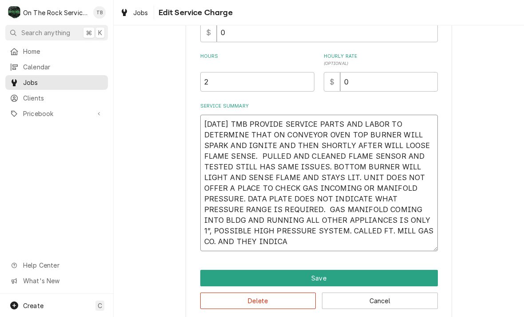
type textarea "x"
type textarea "10/14/25 TMB PROVIDE SERVICE PARTS AND LABOR TO DETERMINE THAT ON CONVEYOR OVEN…"
type textarea "x"
type textarea "10/14/25 TMB PROVIDE SERVICE PARTS AND LABOR TO DETERMINE THAT ON CONVEYOR OVEN…"
type textarea "x"
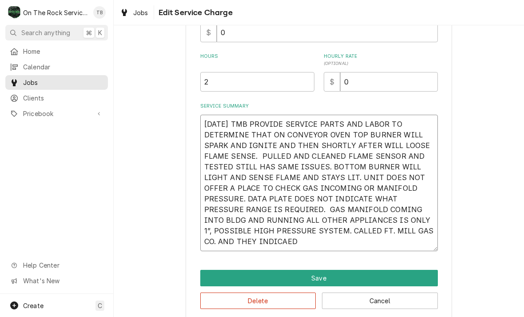
type textarea "10/14/25 TMB PROVIDE SERVICE PARTS AND LABOR TO DETERMINE THAT ON CONVEYOR OVEN…"
type textarea "x"
type textarea "10/14/25 TMB PROVIDE SERVICE PARTS AND LABOR TO DETERMINE THAT ON CONVEYOR OVEN…"
type textarea "x"
type textarea "10/14/25 TMB PROVIDE SERVICE PARTS AND LABOR TO DETERMINE THAT ON CONVEYOR OVEN…"
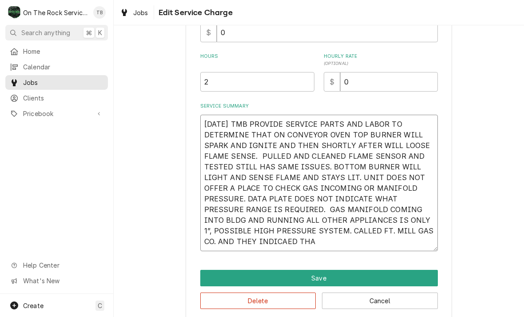
type textarea "x"
type textarea "10/14/25 TMB PROVIDE SERVICE PARTS AND LABOR TO DETERMINE THAT ON CONVEYOR OVEN…"
type textarea "x"
type textarea "10/14/25 TMB PROVIDE SERVICE PARTS AND LABOR TO DETERMINE THAT ON CONVEYOR OVEN…"
type textarea "x"
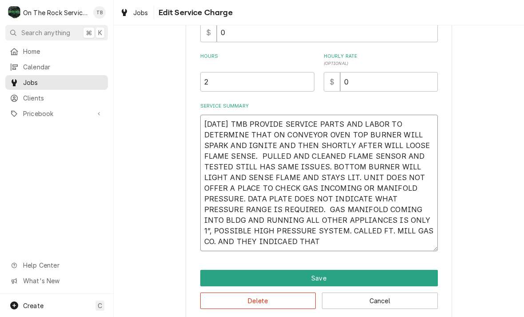
type textarea "10/14/25 TMB PROVIDE SERVICE PARTS AND LABOR TO DETERMINE THAT ON CONVEYOR OVEN…"
type textarea "x"
type textarea "10/14/25 TMB PROVIDE SERVICE PARTS AND LABOR TO DETERMINE THAT ON CONVEYOR OVEN…"
type textarea "x"
type textarea "10/14/25 TMB PROVIDE SERVICE PARTS AND LABOR TO DETERMINE THAT ON CONVEYOR OVEN…"
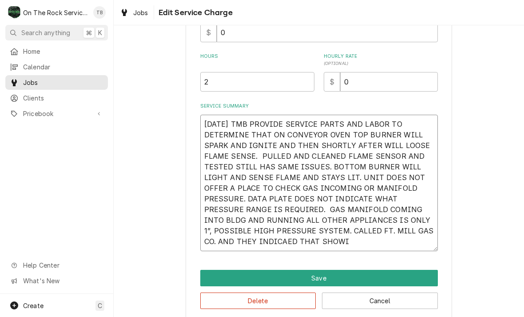
type textarea "x"
type textarea "10/14/25 TMB PROVIDE SERVICE PARTS AND LABOR TO DETERMINE THAT ON CONVEYOR OVEN…"
type textarea "x"
type textarea "10/14/25 TMB PROVIDE SERVICE PARTS AND LABOR TO DETERMINE THAT ON CONVEYOR OVEN…"
type textarea "x"
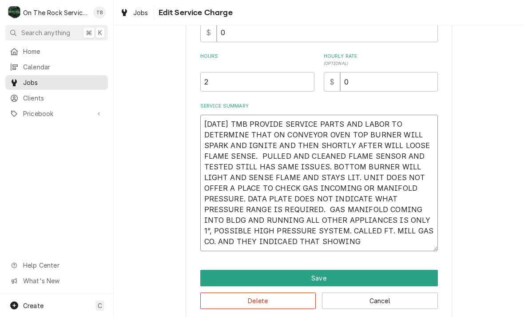
type textarea "10/14/25 TMB PROVIDE SERVICE PARTS AND LABOR TO DETERMINE THAT ON CONVEYOR OVEN…"
type textarea "x"
type textarea "10/14/25 TMB PROVIDE SERVICE PARTS AND LABOR TO DETERMINE THAT ON CONVEYOR OVEN…"
type textarea "x"
type textarea "10/14/25 TMB PROVIDE SERVICE PARTS AND LABOR TO DETERMINE THAT ON CONVEYOR OVEN…"
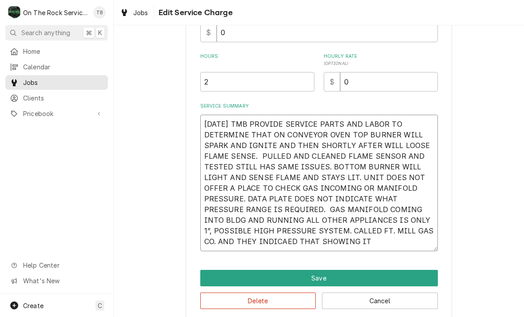
type textarea "x"
type textarea "10/14/25 TMB PROVIDE SERVICE PARTS AND LABOR TO DETERMINE THAT ON CONVEYOR OVEN…"
type textarea "x"
type textarea "10/14/25 TMB PROVIDE SERVICE PARTS AND LABOR TO DETERMINE THAT ON CONVEYOR OVEN…"
type textarea "x"
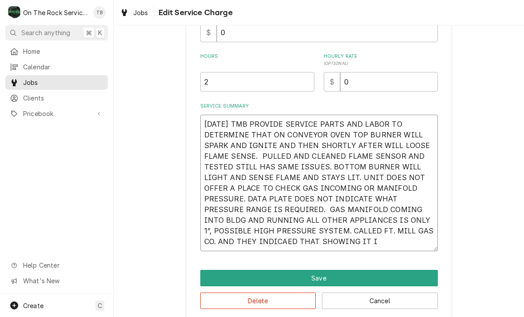
type textarea "10/14/25 TMB PROVIDE SERVICE PARTS AND LABOR TO DETERMINE THAT ON CONVEYOR OVEN…"
type textarea "x"
type textarea "10/14/25 TMB PROVIDE SERVICE PARTS AND LABOR TO DETERMINE THAT ON CONVEYOR OVEN…"
type textarea "x"
type textarea "10/14/25 TMB PROVIDE SERVICE PARTS AND LABOR TO DETERMINE THAT ON CONVEYOR OVEN…"
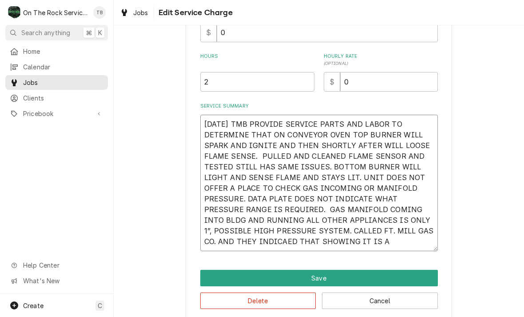
type textarea "x"
type textarea "10/14/25 TMB PROVIDE SERVICE PARTS AND LABOR TO DETERMINE THAT ON CONVEYOR OVEN…"
type textarea "x"
type textarea "10/14/25 TMB PROVIDE SERVICE PARTS AND LABOR TO DETERMINE THAT ON CONVEYOR OVEN…"
type textarea "x"
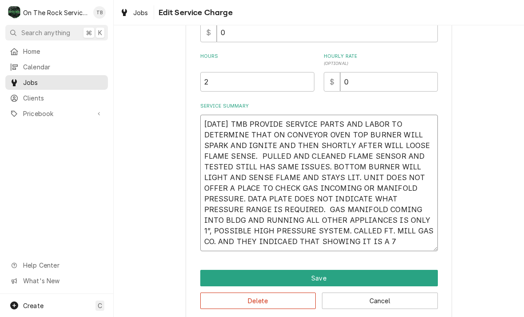
type textarea "10/14/25 TMB PROVIDE SERVICE PARTS AND LABOR TO DETERMINE THAT ON CONVEYOR OVEN…"
type textarea "x"
type textarea "10/14/25 TMB PROVIDE SERVICE PARTS AND LABOR TO DETERMINE THAT ON CONVEYOR OVEN…"
type textarea "x"
type textarea "10/14/25 TMB PROVIDE SERVICE PARTS AND LABOR TO DETERMINE THAT ON CONVEYOR OVEN…"
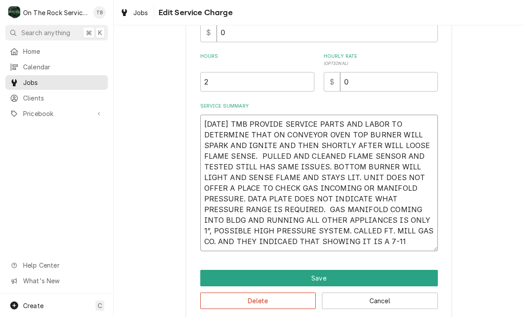
type textarea "x"
type textarea "10/14/25 TMB PROVIDE SERVICE PARTS AND LABOR TO DETERMINE THAT ON CONVEYOR OVEN…"
type textarea "x"
type textarea "10/14/25 TMB PROVIDE SERVICE PARTS AND LABOR TO DETERMINE THAT ON CONVEYOR OVEN…"
type textarea "x"
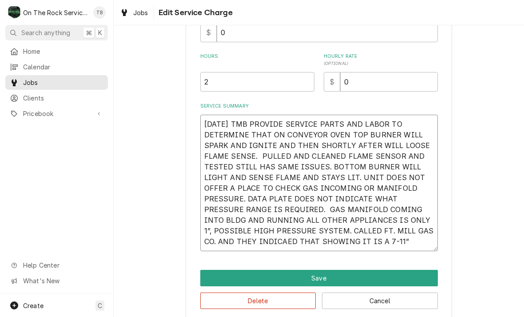
type textarea "10/14/25 TMB PROVIDE SERVICE PARTS AND LABOR TO DETERMINE THAT ON CONVEYOR OVEN…"
type textarea "x"
type textarea "10/14/25 TMB PROVIDE SERVICE PARTS AND LABOR TO DETERMINE THAT ON CONVEYOR OVEN…"
type textarea "x"
type textarea "10/14/25 TMB PROVIDE SERVICE PARTS AND LABOR TO DETERMINE THAT ON CONVEYOR OVEN…"
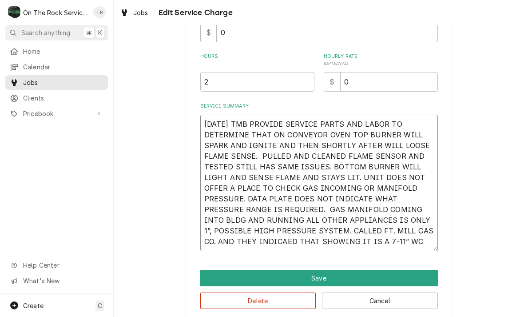
type textarea "x"
type textarea "10/14/25 TMB PROVIDE SERVICE PARTS AND LABOR TO DETERMINE THAT ON CONVEYOR OVEN…"
type textarea "x"
type textarea "10/14/25 TMB PROVIDE SERVICE PARTS AND LABOR TO DETERMINE THAT ON CONVEYOR OVEN…"
type textarea "x"
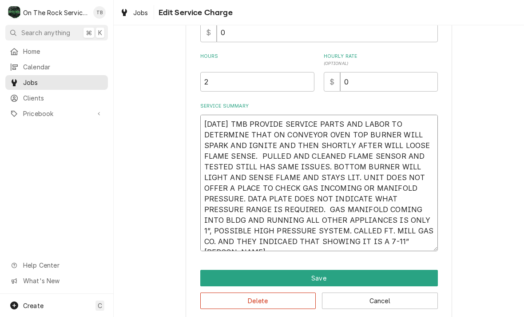
type textarea "10/14/25 TMB PROVIDE SERVICE PARTS AND LABOR TO DETERMINE THAT ON CONVEYOR OVEN…"
type textarea "x"
type textarea "10/14/25 TMB PROVIDE SERVICE PARTS AND LABOR TO DETERMINE THAT ON CONVEYOR OVEN…"
type textarea "x"
type textarea "10/14/25 TMB PROVIDE SERVICE PARTS AND LABOR TO DETERMINE THAT ON CONVEYOR OVEN…"
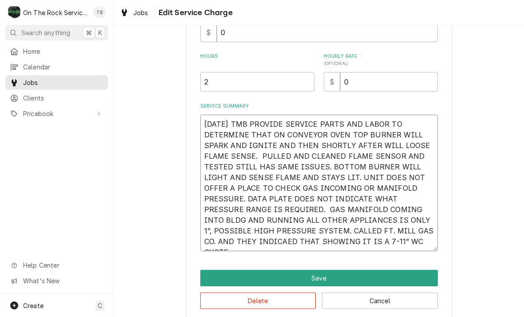
type textarea "x"
type textarea "10/14/25 TMB PROVIDE SERVICE PARTS AND LABOR TO DETERMINE THAT ON CONVEYOR OVEN…"
type textarea "x"
type textarea "10/14/25 TMB PROVIDE SERVICE PARTS AND LABOR TO DETERMINE THAT ON CONVEYOR OVEN…"
type textarea "x"
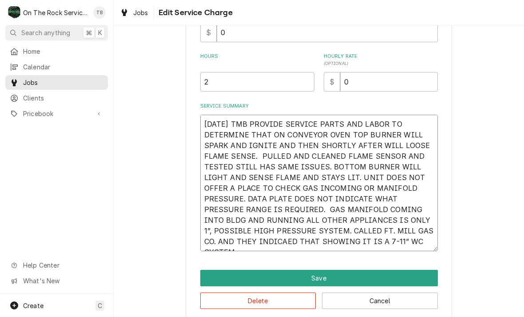
type textarea "10/14/25 TMB PROVIDE SERVICE PARTS AND LABOR TO DETERMINE THAT ON CONVEYOR OVEN…"
click at [230, 244] on textarea "10/14/25 TMB PROVIDE SERVICE PARTS AND LABOR TO DETERMINE THAT ON CONVEYOR OVEN…" at bounding box center [319, 183] width 238 height 136
type textarea "x"
type textarea "10/14/25 TMB PROVIDE SERVICE PARTS AND LABOR TO DETERMINE THAT ON CONVEYOR OVEN…"
click at [414, 241] on textarea "10/14/25 TMB PROVIDE SERVICE PARTS AND LABOR TO DETERMINE THAT ON CONVEYOR OVEN…" at bounding box center [319, 183] width 238 height 136
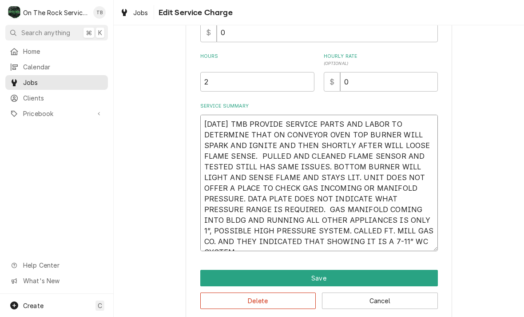
type textarea "x"
type textarea "10/14/25 TMB PROVIDE SERVICE PARTS AND LABOR TO DETERMINE THAT ON CONVEYOR OVEN…"
type textarea "x"
type textarea "10/14/25 TMB PROVIDE SERVICE PARTS AND LABOR TO DETERMINE THAT ON CONVEYOR OVEN…"
type textarea "x"
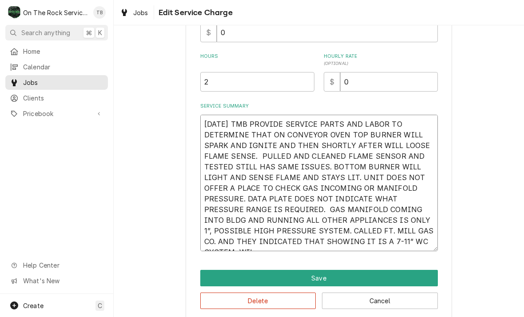
type textarea "10/14/25 TMB PROVIDE SERVICE PARTS AND LABOR TO DETERMINE THAT ON CONVEYOR OVEN…"
type textarea "x"
type textarea "10/14/25 TMB PROVIDE SERVICE PARTS AND LABOR TO DETERMINE THAT ON CONVEYOR OVEN…"
type textarea "x"
type textarea "10/14/25 TMB PROVIDE SERVICE PARTS AND LABOR TO DETERMINE THAT ON CONVEYOR OVEN…"
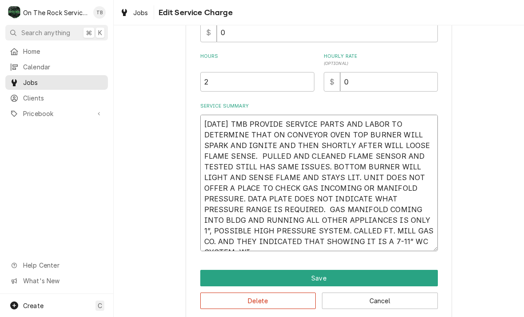
type textarea "x"
type textarea "10/14/25 TMB PROVIDE SERVICE PARTS AND LABOR TO DETERMINE THAT ON CONVEYOR OVEN…"
type textarea "x"
type textarea "10/14/25 TMB PROVIDE SERVICE PARTS AND LABOR TO DETERMINE THAT ON CONVEYOR OVEN…"
type textarea "x"
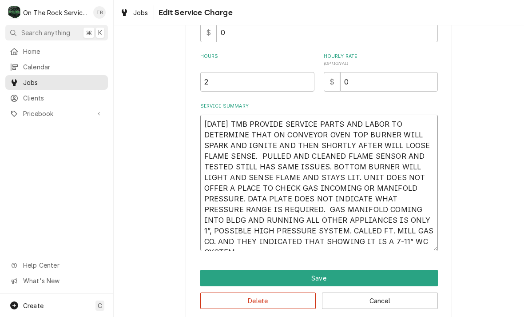
type textarea "10/14/25 TMB PROVIDE SERVICE PARTS AND LABOR TO DETERMINE THAT ON CONVEYOR OVEN…"
type textarea "x"
type textarea "10/14/25 TMB PROVIDE SERVICE PARTS AND LABOR TO DETERMINE THAT ON CONVEYOR OVEN…"
type textarea "x"
type textarea "10/14/25 TMB PROVIDE SERVICE PARTS AND LABOR TO DETERMINE THAT ON CONVEYOR OVEN…"
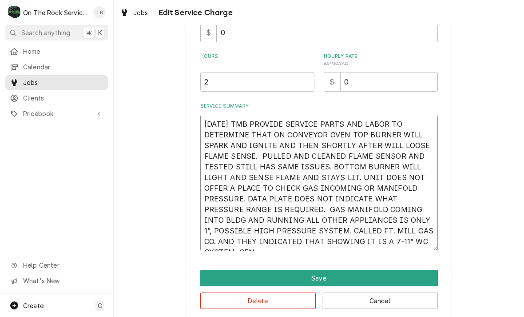
type textarea "x"
type textarea "10/14/25 TMB PROVIDE SERVICE PARTS AND LABOR TO DETERMINE THAT ON CONVEYOR OVEN…"
type textarea "x"
type textarea "10/14/25 TMB PROVIDE SERVICE PARTS AND LABOR TO DETERMINE THAT ON CONVEYOR OVEN…"
type textarea "x"
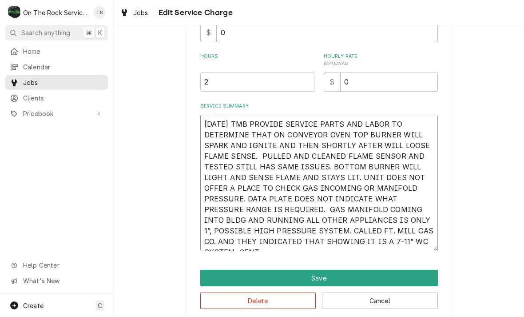
type textarea "10/14/25 TMB PROVIDE SERVICE PARTS AND LABOR TO DETERMINE THAT ON CONVEYOR OVEN…"
type textarea "x"
type textarea "10/14/25 TMB PROVIDE SERVICE PARTS AND LABOR TO DETERMINE THAT ON CONVEYOR OVEN…"
type textarea "x"
type textarea "10/14/25 TMB PROVIDE SERVICE PARTS AND LABOR TO DETERMINE THAT ON CONVEYOR OVEN…"
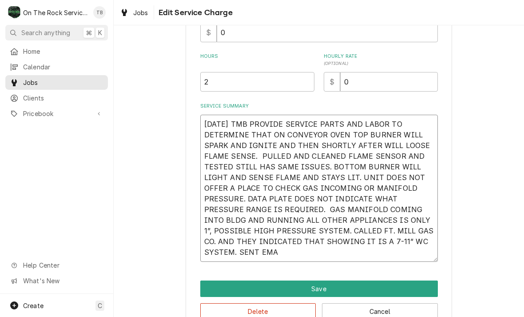
type textarea "x"
type textarea "10/14/25 TMB PROVIDE SERVICE PARTS AND LABOR TO DETERMINE THAT ON CONVEYOR OVEN…"
type textarea "x"
type textarea "10/14/25 TMB PROVIDE SERVICE PARTS AND LABOR TO DETERMINE THAT ON CONVEYOR OVEN…"
type textarea "x"
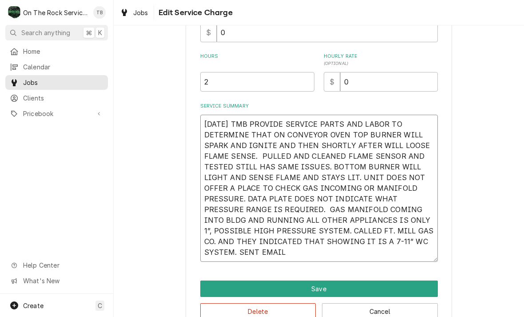
type textarea "10/14/25 TMB PROVIDE SERVICE PARTS AND LABOR TO DETERMINE THAT ON CONVEYOR OVEN…"
type textarea "x"
type textarea "10/14/25 TMB PROVIDE SERVICE PARTS AND LABOR TO DETERMINE THAT ON CONVEYOR OVEN…"
type textarea "x"
type textarea "10/14/25 TMB PROVIDE SERVICE PARTS AND LABOR TO DETERMINE THAT ON CONVEYOR OVEN…"
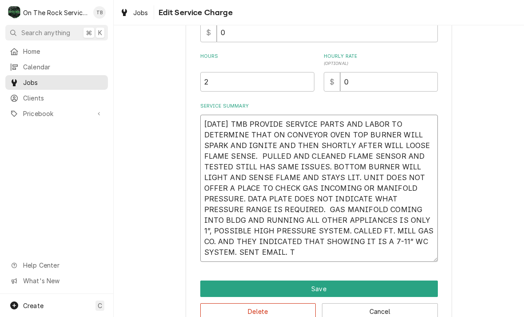
type textarea "x"
type textarea "10/14/25 TMB PROVIDE SERVICE PARTS AND LABOR TO DETERMINE THAT ON CONVEYOR OVEN…"
type textarea "x"
type textarea "10/14/25 TMB PROVIDE SERVICE PARTS AND LABOR TO DETERMINE THAT ON CONVEYOR OVEN…"
type textarea "x"
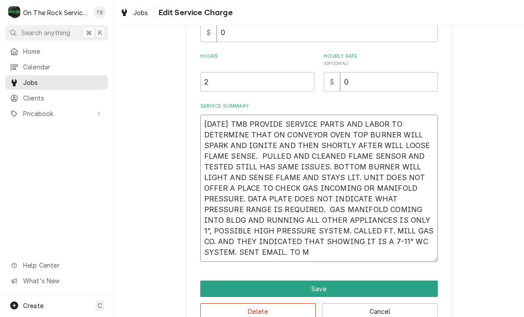
type textarea "10/14/25 TMB PROVIDE SERVICE PARTS AND LABOR TO DETERMINE THAT ON CONVEYOR OVEN…"
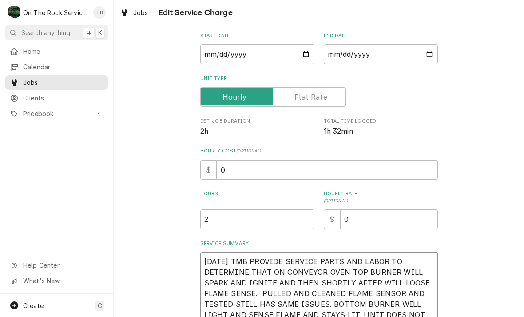
scroll to position [81, 0]
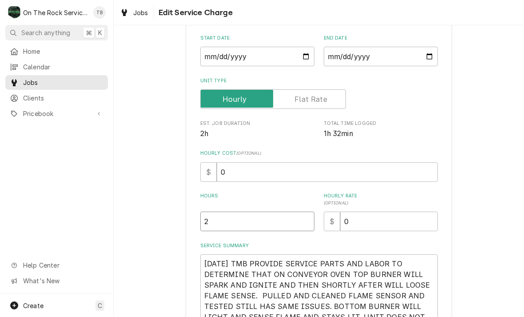
click at [235, 224] on input "2" at bounding box center [257, 221] width 114 height 20
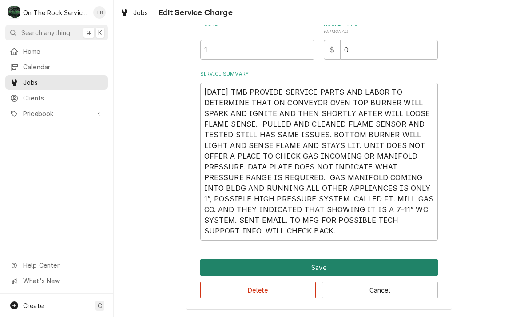
click at [320, 269] on button "Save" at bounding box center [319, 267] width 238 height 16
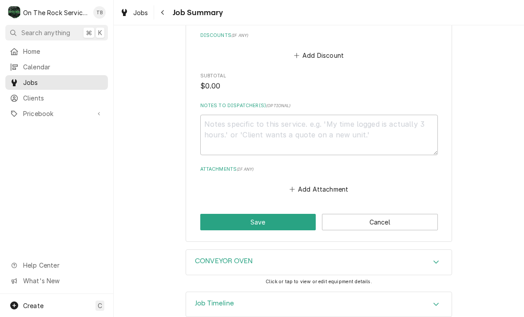
scroll to position [615, 0]
click at [305, 183] on button "Add Attachment" at bounding box center [319, 189] width 62 height 12
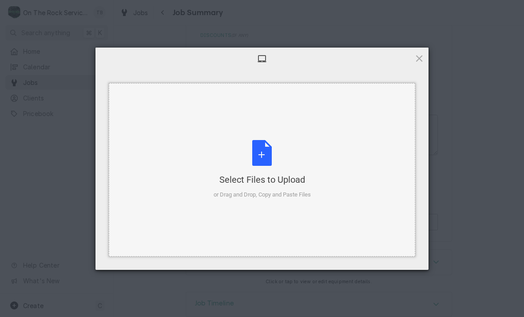
click at [268, 154] on div "Select Files to Upload or Drag and Drop, Copy and Paste Files" at bounding box center [262, 169] width 97 height 59
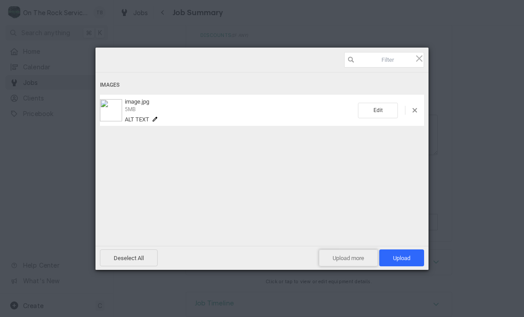
click at [350, 263] on span "Upload more" at bounding box center [348, 257] width 59 height 17
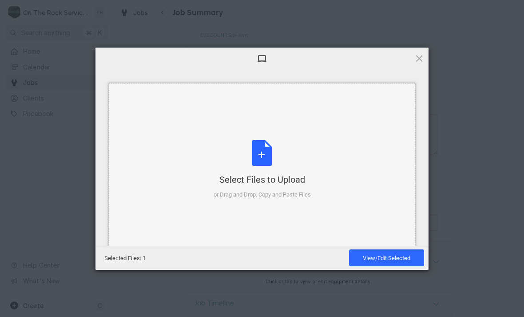
click at [265, 162] on div "Select Files to Upload or Drag and Drop, Copy and Paste Files" at bounding box center [262, 169] width 97 height 59
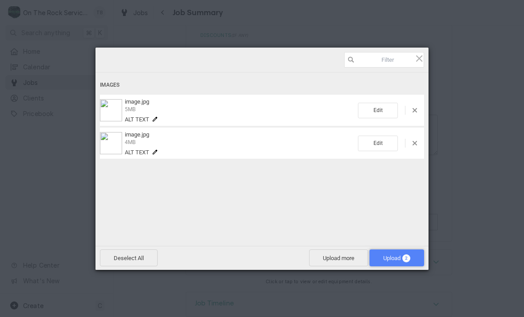
click at [398, 260] on span "Upload 2" at bounding box center [396, 258] width 27 height 7
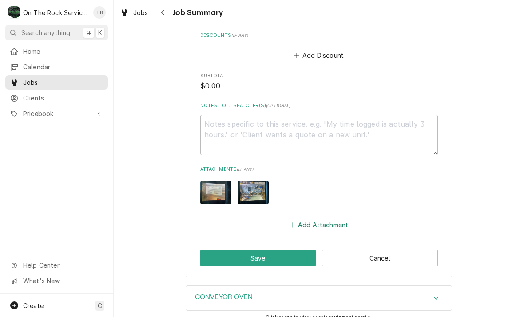
click at [327, 219] on button "Add Attachment" at bounding box center [319, 225] width 62 height 12
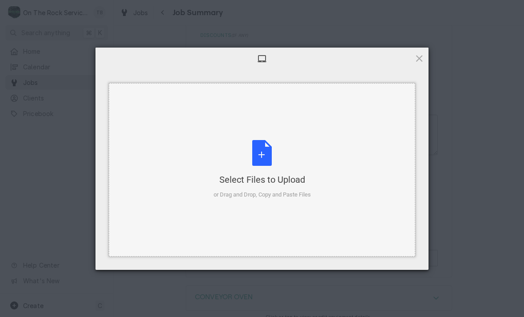
click at [253, 159] on div "Select Files to Upload or Drag and Drop, Copy and Paste Files" at bounding box center [262, 169] width 97 height 59
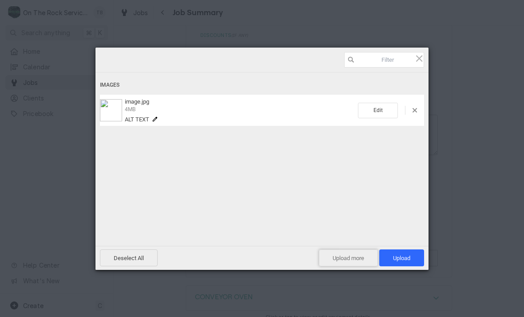
click at [348, 257] on span "Upload more" at bounding box center [348, 257] width 59 height 17
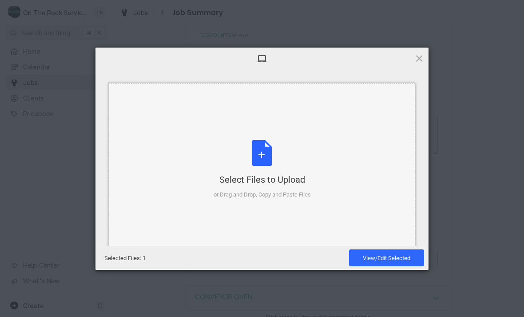
click at [260, 157] on div "Select Files to Upload or Drag and Drop, Copy and Paste Files" at bounding box center [262, 169] width 97 height 59
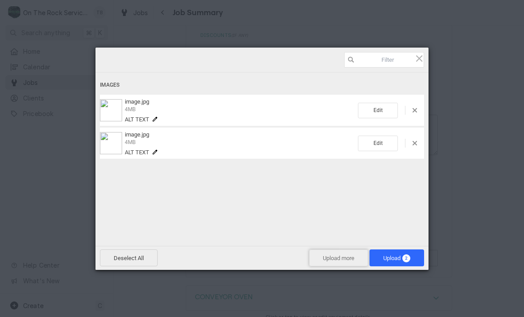
click at [333, 256] on span "Upload more" at bounding box center [338, 257] width 59 height 17
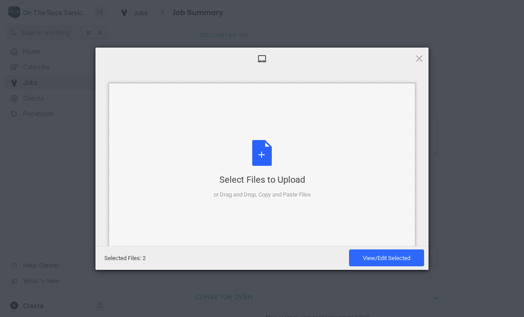
click at [262, 152] on div "Select Files to Upload or Drag and Drop, Copy and Paste Files" at bounding box center [262, 169] width 97 height 59
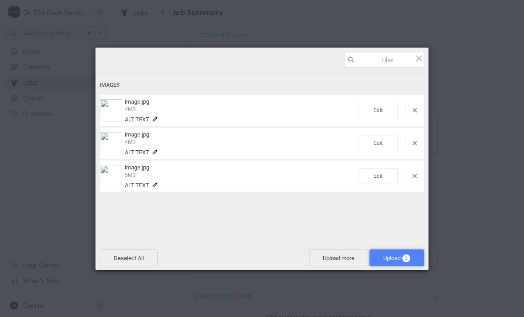
click at [395, 258] on span "Upload 3" at bounding box center [396, 258] width 27 height 7
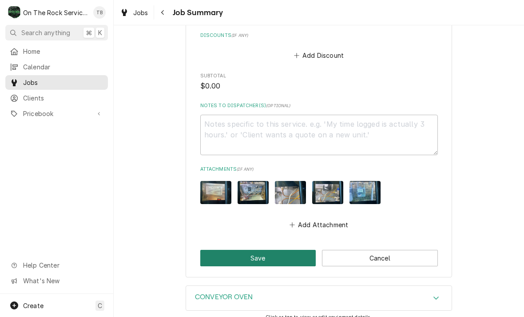
click at [265, 250] on button "Save" at bounding box center [258, 258] width 116 height 16
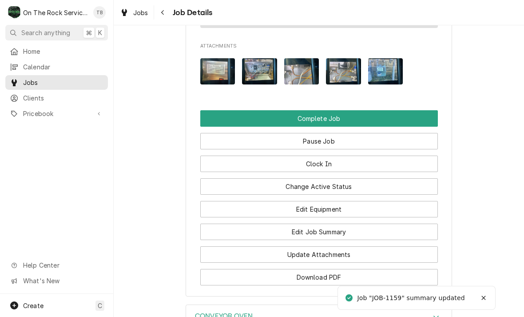
scroll to position [973, 0]
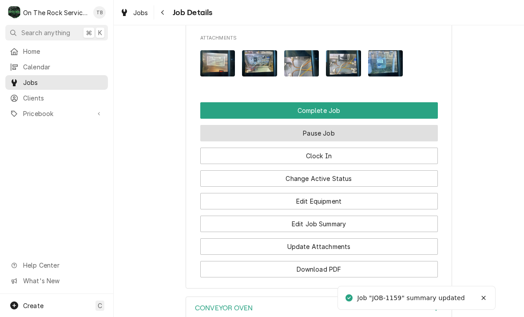
click at [318, 127] on button "Pause Job" at bounding box center [319, 133] width 238 height 16
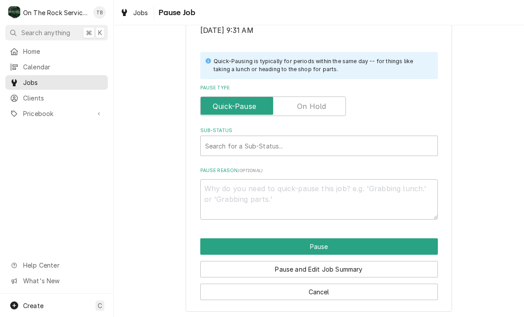
scroll to position [179, 0]
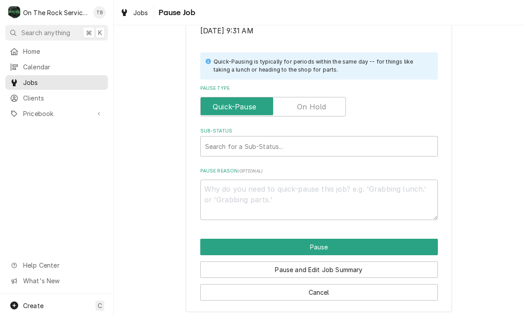
click at [322, 103] on label "Pause Type" at bounding box center [273, 107] width 146 height 20
click at [322, 103] on input "Pause Type" at bounding box center [273, 107] width 138 height 20
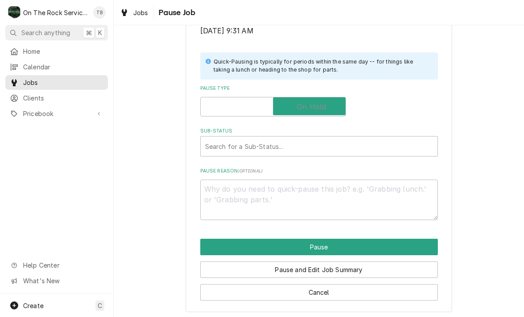
checkbox input "true"
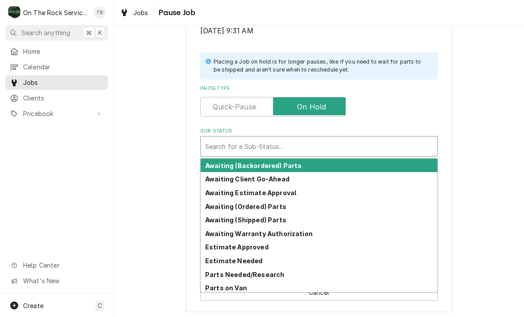
click at [274, 272] on strong "Parts Needed/Research" at bounding box center [244, 274] width 79 height 8
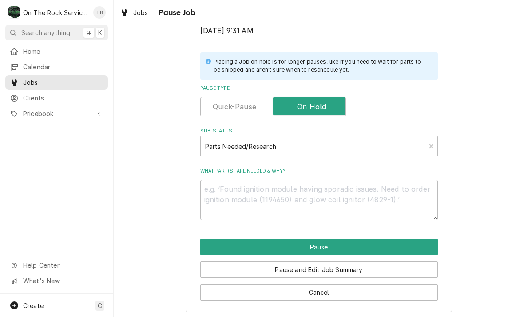
scroll to position [168, 0]
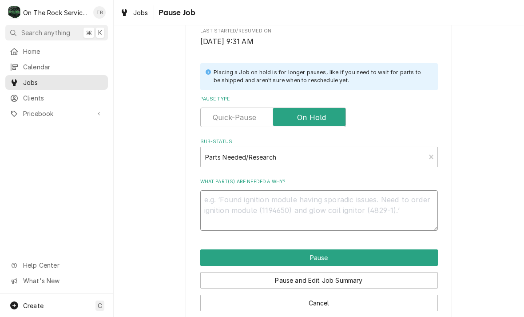
click at [239, 202] on textarea "What part(s) are needed & why?" at bounding box center [319, 210] width 238 height 40
type textarea "x"
type textarea "NE"
type textarea "x"
type textarea "NEE"
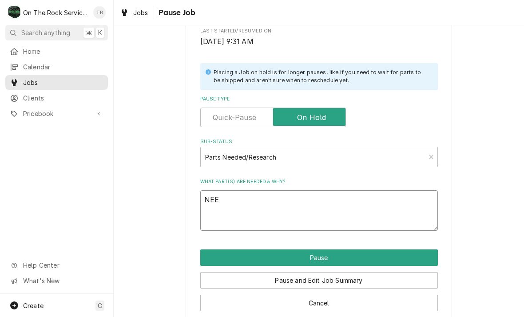
type textarea "x"
type textarea "NEED"
type textarea "x"
type textarea "NEED"
type textarea "x"
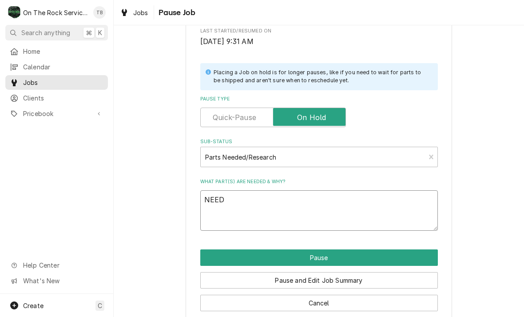
type textarea "NEED T"
type textarea "x"
type textarea "NEED TE"
type textarea "x"
type textarea "NEED TEC"
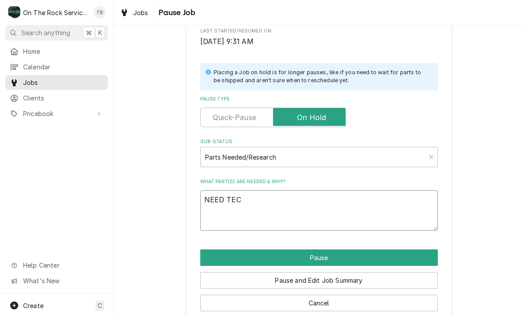
type textarea "x"
type textarea "NEED TECH"
type textarea "x"
type textarea "NEED TECH I"
type textarea "x"
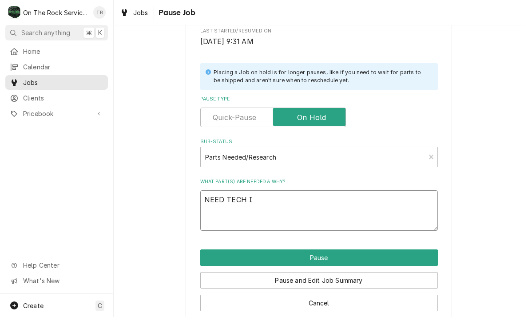
type textarea "NEED TECH IN"
type textarea "x"
type textarea "NEED TECH INF"
type textarea "x"
type textarea "NEED TECH INFO"
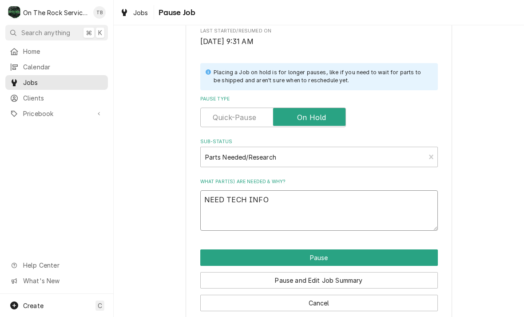
type textarea "x"
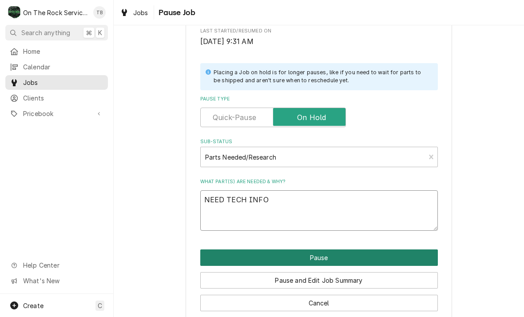
type textarea "NEED TECH INFO"
click at [321, 252] on button "Pause" at bounding box center [319, 257] width 238 height 16
type textarea "x"
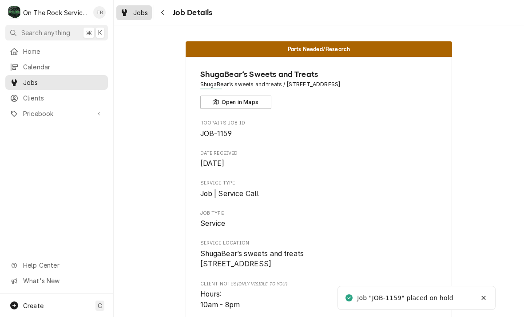
click at [139, 18] on link "Jobs" at bounding box center [134, 12] width 36 height 15
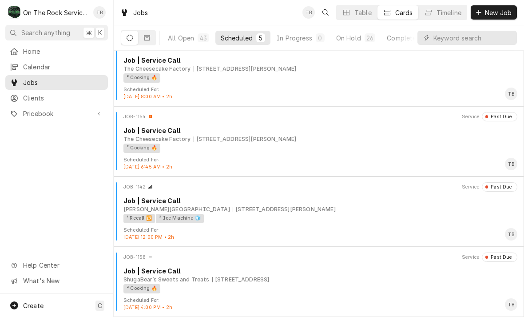
scroll to position [85, 0]
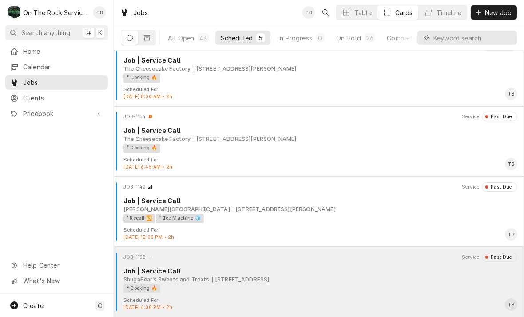
click at [251, 284] on div "² Cooking 🔥" at bounding box center [317, 288] width 388 height 9
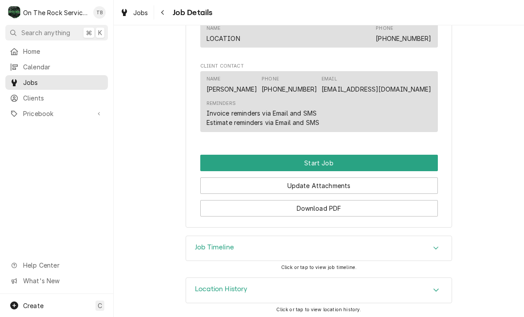
scroll to position [683, 0]
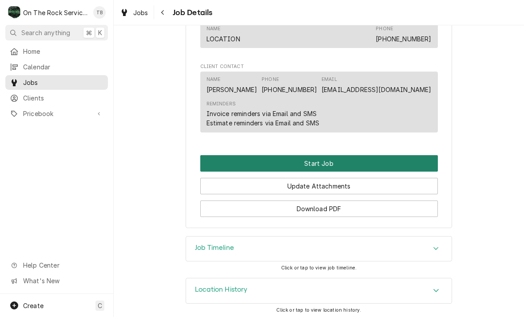
click at [324, 159] on button "Start Job" at bounding box center [319, 163] width 238 height 16
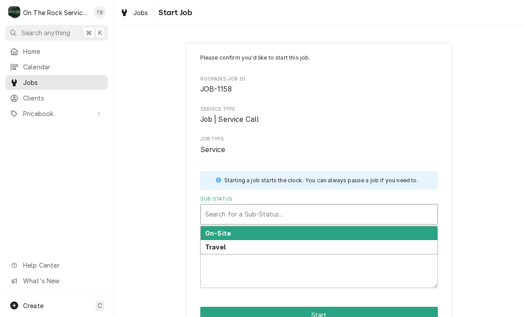
click at [234, 231] on div "On-Site" at bounding box center [319, 233] width 237 height 14
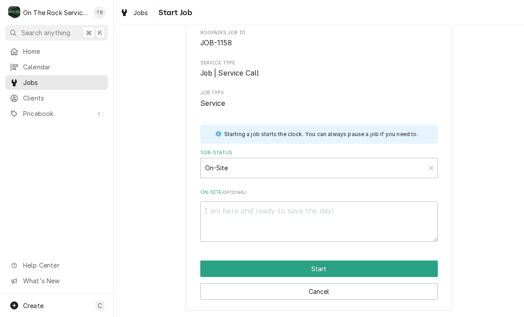
scroll to position [46, 0]
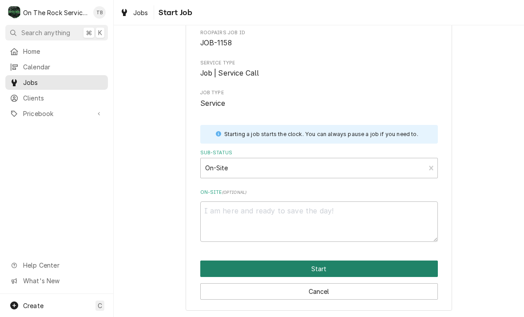
click at [317, 266] on button "Start" at bounding box center [319, 268] width 238 height 16
type textarea "x"
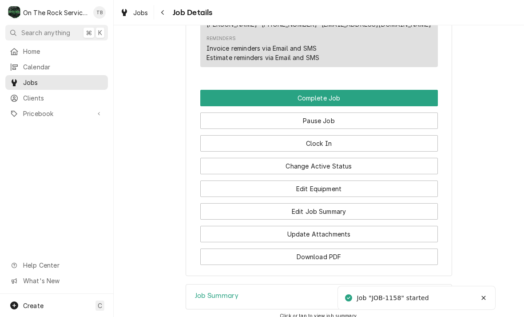
scroll to position [815, 0]
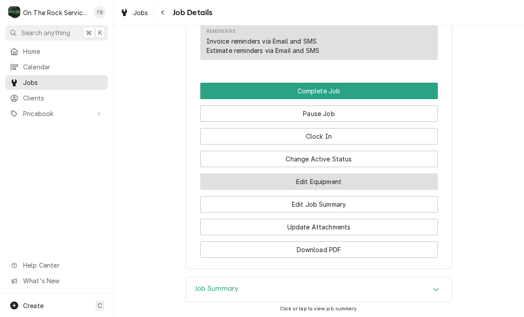
click at [322, 184] on button "Edit Equipment" at bounding box center [319, 181] width 238 height 16
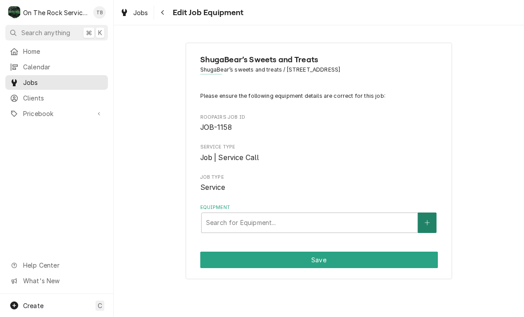
click at [423, 221] on button "Equipment" at bounding box center [427, 222] width 19 height 20
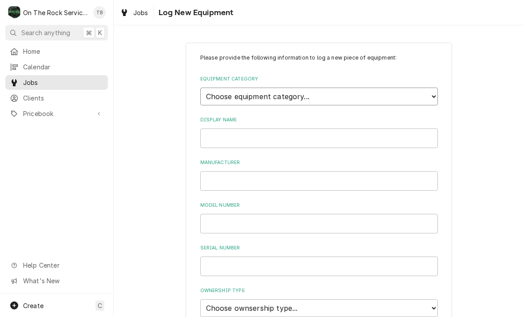
click at [429, 97] on select "Choose equipment category... Cooking Equipment Fryers Ice Machines Ovens and Ra…" at bounding box center [319, 96] width 238 height 18
select select "4"
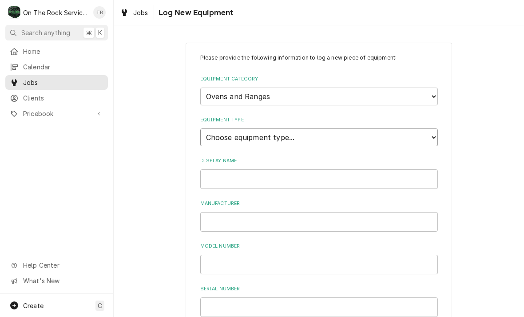
click at [269, 130] on select "Choose equipment type... Combi Oven Convection Oven Countertop Electric Range C…" at bounding box center [319, 137] width 238 height 18
select select "21"
click at [254, 169] on input "Display Name" at bounding box center [319, 179] width 238 height 20
type input "CONVECTION OVEN"
click at [231, 212] on input "Manufacturer" at bounding box center [319, 222] width 238 height 20
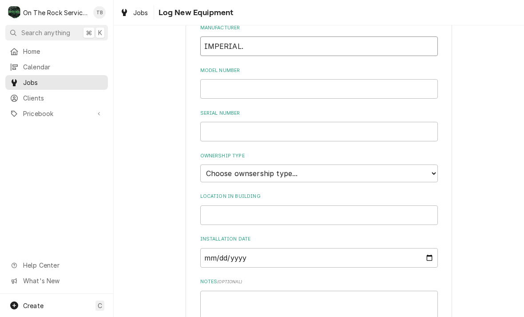
scroll to position [177, 0]
type input "IMPERIAL."
click at [224, 79] on input "Model Number" at bounding box center [319, 88] width 238 height 20
type input "NLA"
click at [252, 120] on input "Serial Number" at bounding box center [319, 130] width 238 height 20
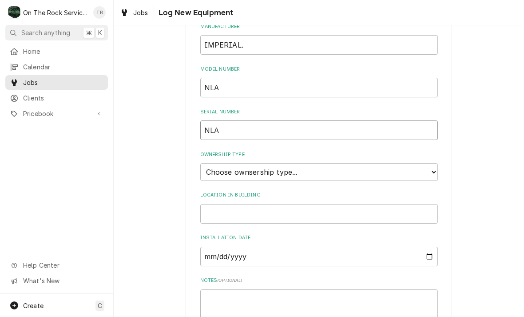
type input "NLA"
click at [431, 163] on select "Choose ownsership type... Unknown Owned Leased Rented" at bounding box center [319, 172] width 238 height 18
select select "1"
click at [235, 204] on input "Location in Building" at bounding box center [319, 214] width 238 height 20
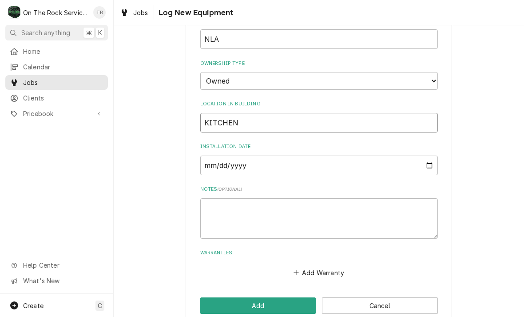
scroll to position [267, 0]
type input "KITCHEN"
click at [231, 199] on textarea "Notes ( optional )" at bounding box center [319, 219] width 238 height 40
type textarea "x"
type textarea "1"
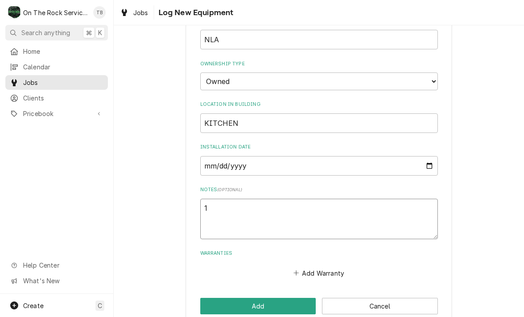
type textarea "x"
type textarea "11"
type textarea "x"
type textarea "115"
type textarea "x"
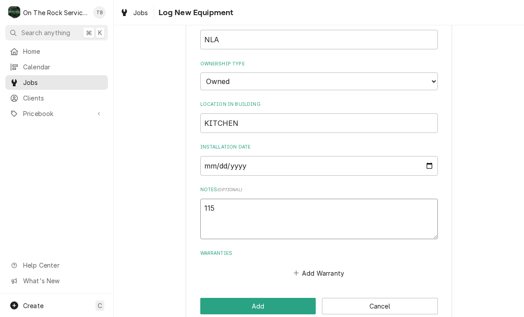
type textarea "115V"
type textarea "x"
type textarea "115VA"
type textarea "x"
type textarea "115VAC"
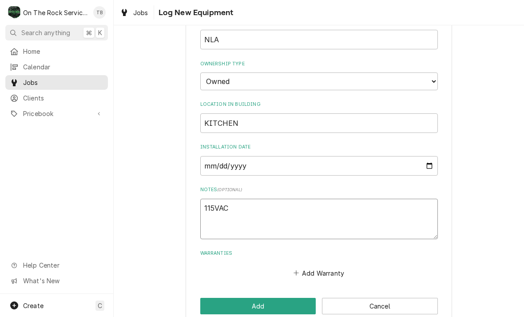
type textarea "x"
type textarea "115VAC"
type textarea "x"
type textarea "115VAC N"
type textarea "x"
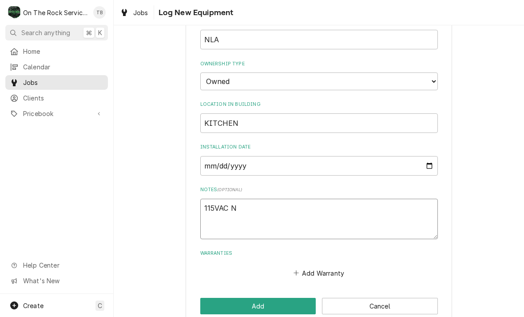
type textarea "115VAC NA"
type textarea "x"
type textarea "115VAC NAT"
type textarea "x"
type textarea "115VAC NAT"
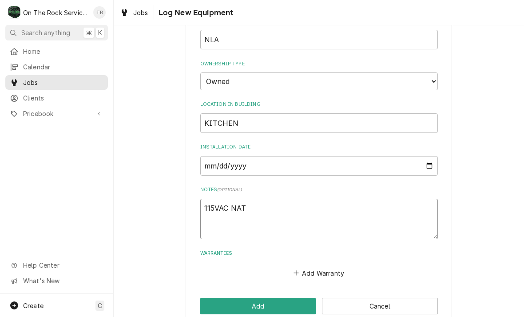
type textarea "x"
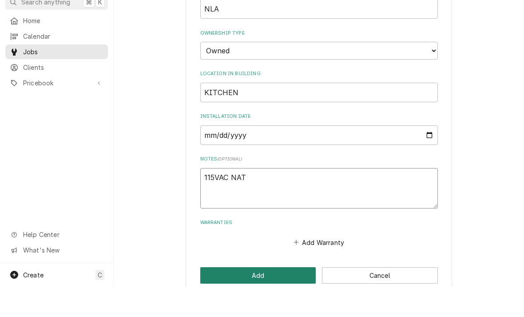
type textarea "115VAC NAT"
click at [261, 298] on button "Add" at bounding box center [258, 306] width 116 height 16
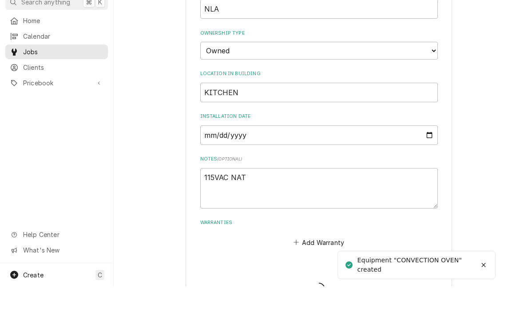
type textarea "x"
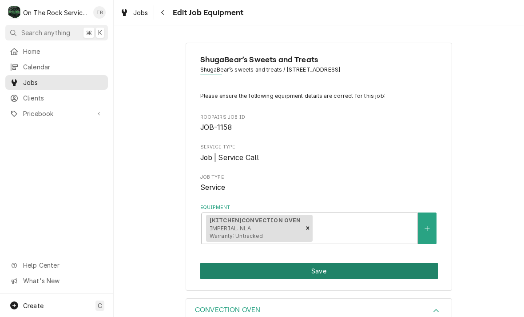
click at [318, 267] on button "Save" at bounding box center [319, 270] width 238 height 16
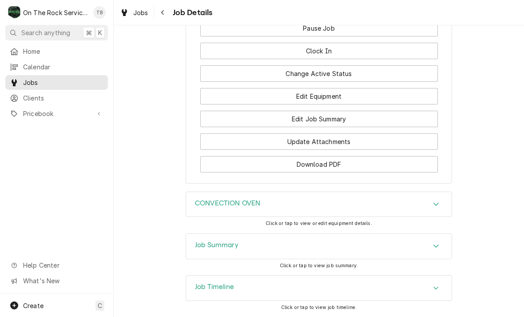
scroll to position [903, 0]
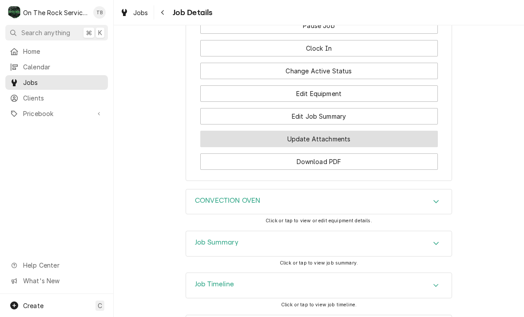
click at [330, 138] on button "Update Attachments" at bounding box center [319, 139] width 238 height 16
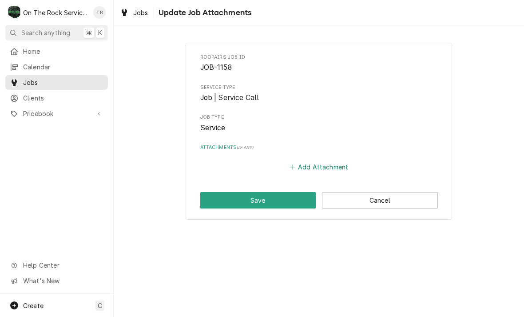
click at [317, 168] on button "Add Attachment" at bounding box center [319, 167] width 62 height 12
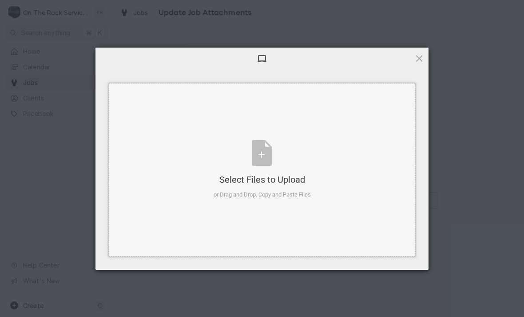
click at [260, 161] on div "Select Files to Upload or Drag and Drop, Copy and Paste Files" at bounding box center [262, 169] width 97 height 59
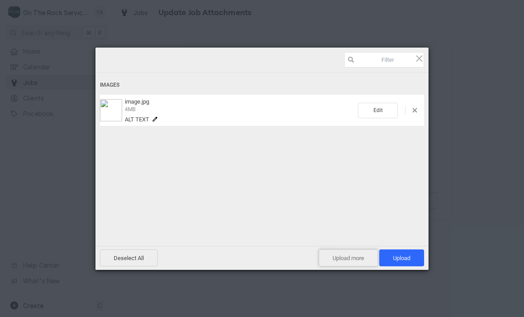
click at [343, 263] on span "Upload more" at bounding box center [348, 257] width 59 height 17
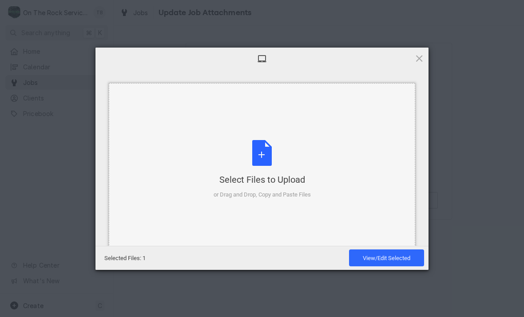
click at [263, 163] on div "Select Files to Upload or Drag and Drop, Copy and Paste Files" at bounding box center [262, 169] width 97 height 59
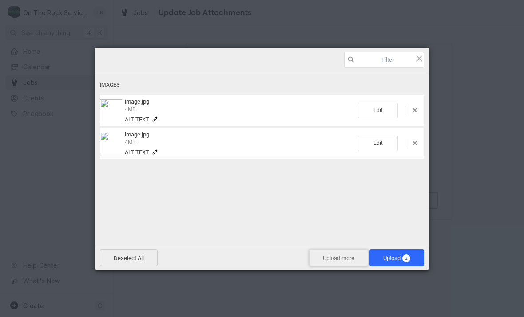
click at [331, 260] on span "Upload more" at bounding box center [338, 257] width 59 height 17
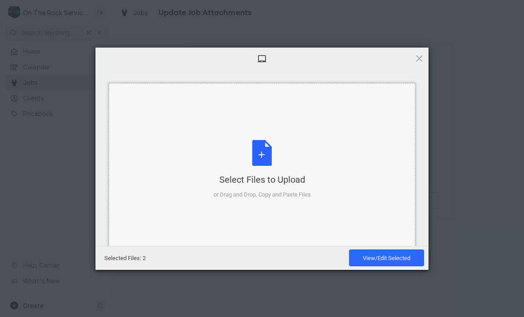
click at [262, 156] on div "Select Files to Upload or Drag and Drop, Copy and Paste Files" at bounding box center [262, 169] width 97 height 59
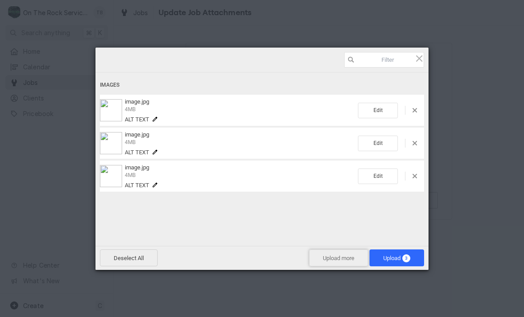
click at [337, 265] on span "Upload more" at bounding box center [338, 257] width 59 height 17
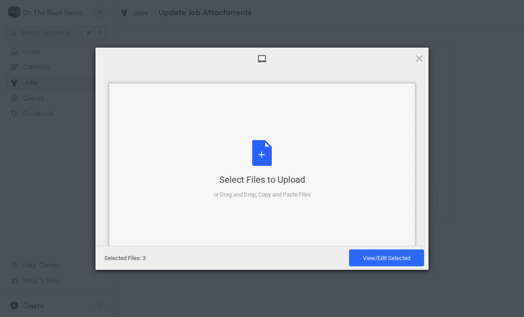
click at [267, 161] on div "Select Files to Upload or Drag and Drop, Copy and Paste Files" at bounding box center [262, 169] width 97 height 59
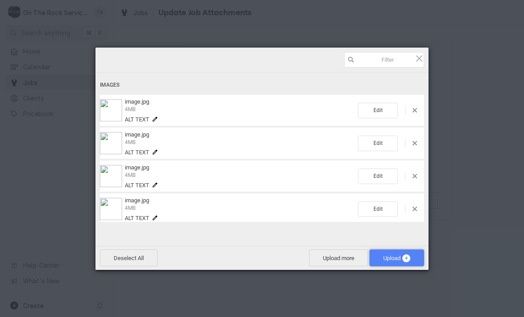
click at [388, 259] on span "Upload 4" at bounding box center [396, 258] width 27 height 7
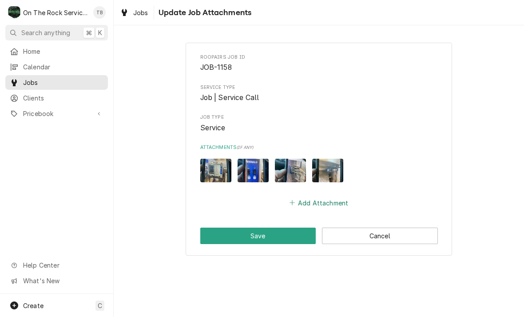
click at [315, 200] on button "Add Attachment" at bounding box center [319, 202] width 62 height 12
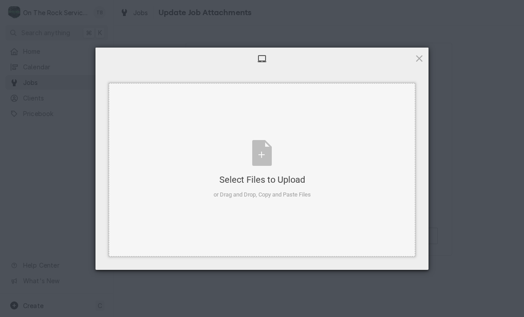
click at [266, 157] on div "Select Files to Upload or Drag and Drop, Copy and Paste Files" at bounding box center [262, 169] width 97 height 59
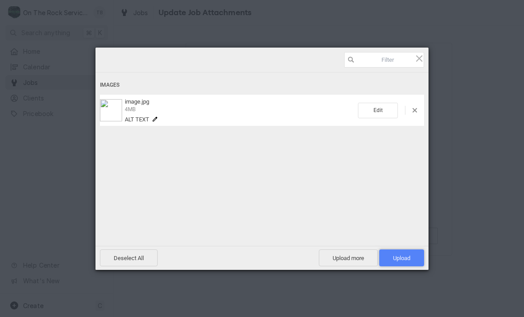
click at [399, 255] on span "Upload 1" at bounding box center [401, 258] width 17 height 7
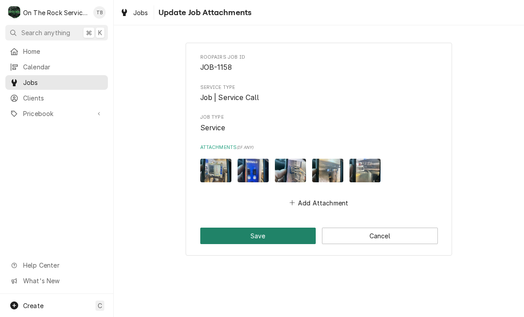
click at [273, 231] on button "Save" at bounding box center [258, 235] width 116 height 16
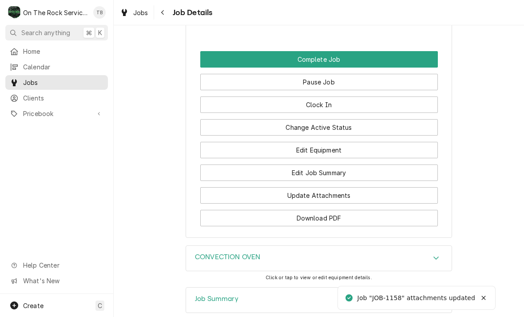
scroll to position [905, 0]
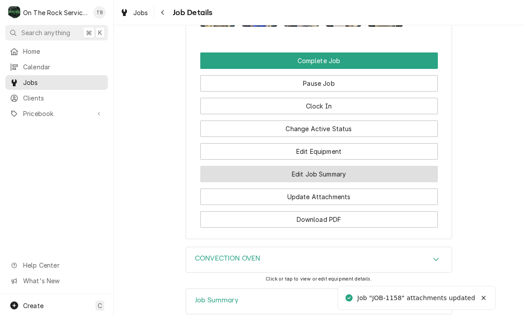
click at [342, 171] on button "Edit Job Summary" at bounding box center [319, 174] width 238 height 16
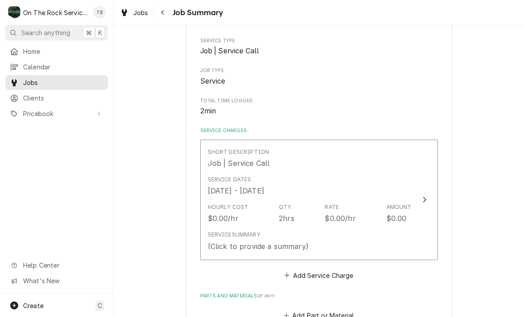
scroll to position [119, 0]
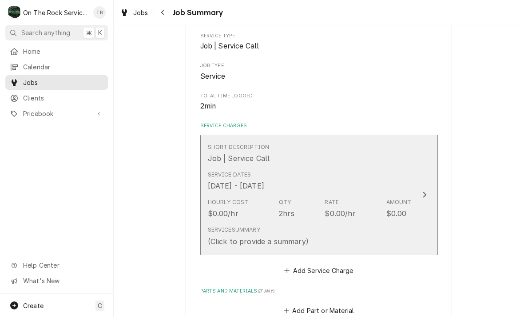
click at [357, 236] on div "Service Summary (Click to provide a summary)" at bounding box center [310, 236] width 204 height 28
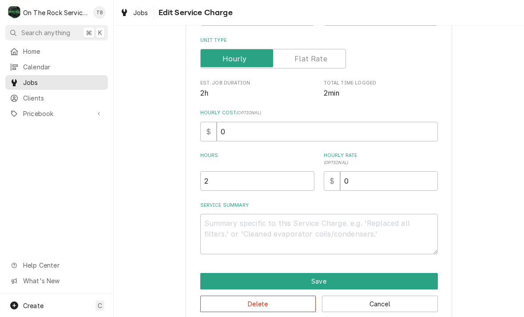
type textarea "x"
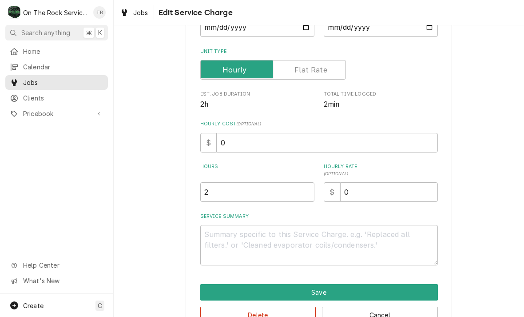
scroll to position [111, 0]
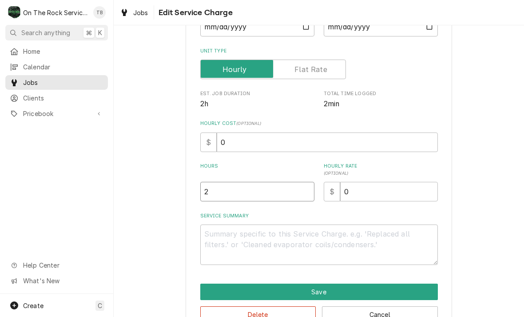
click at [224, 198] on input "2" at bounding box center [257, 192] width 114 height 20
type textarea "x"
type input ".5"
type textarea "x"
type input ".5"
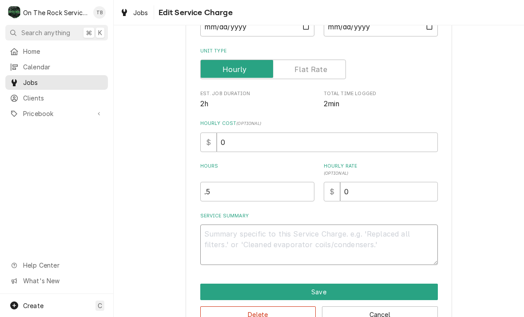
click at [244, 243] on textarea "Service Summary" at bounding box center [319, 244] width 238 height 40
type textarea "x"
type textarea "1"
type textarea "x"
type textarea "10/"
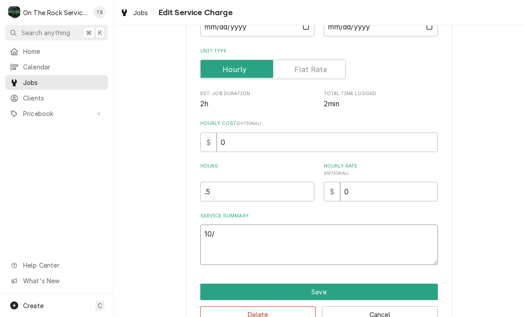
type textarea "x"
type textarea "10/1"
type textarea "x"
type textarea "10/14"
type textarea "x"
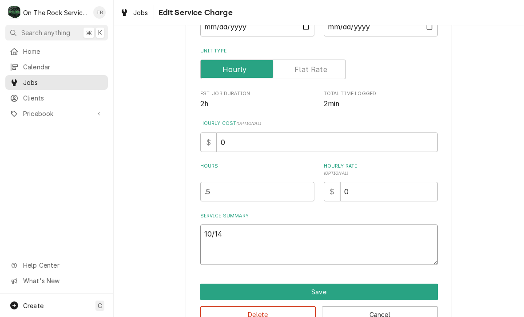
type textarea "10/14/"
type textarea "x"
type textarea "10/14/2"
type textarea "x"
type textarea "10/14/25"
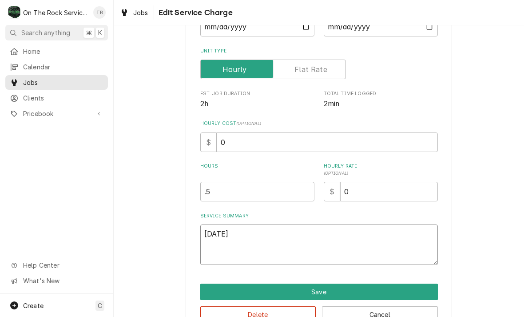
type textarea "x"
type textarea "10/14/25"
type textarea "x"
type textarea "10/14/25 T"
type textarea "x"
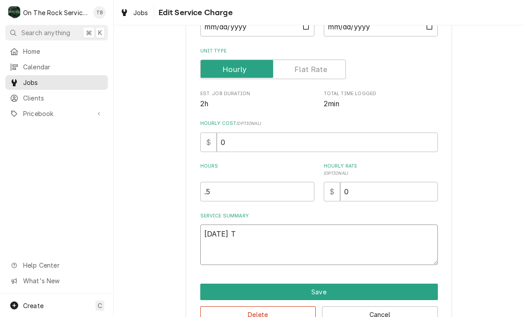
type textarea "10/14/25 TM"
type textarea "x"
type textarea "10/14/25 TMB"
type textarea "x"
type textarea "10/14/25 TMB"
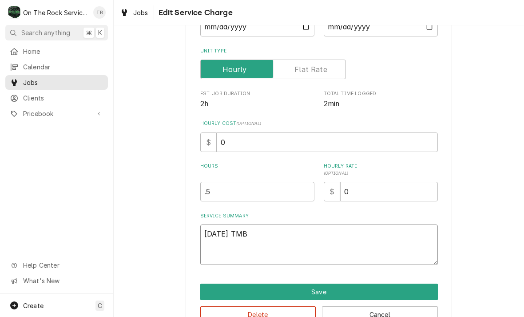
type textarea "x"
type textarea "10/14/25 TMB P"
type textarea "x"
type textarea "10/14/25 TMB PR"
type textarea "x"
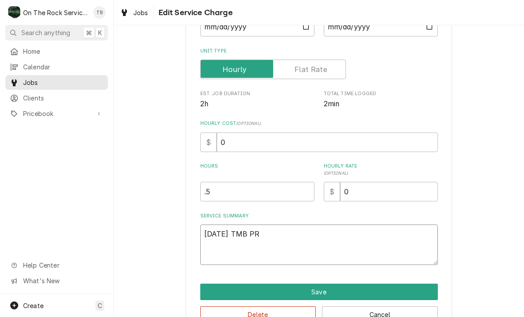
type textarea "10/14/25 TMB PRO"
type textarea "x"
type textarea "10/14/25 TMB PROV"
type textarea "x"
type textarea "10/14/25 TMB PROVI"
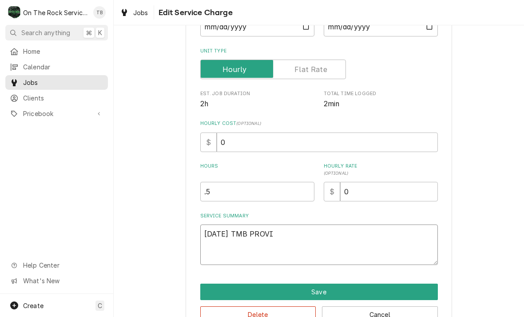
type textarea "x"
type textarea "10/14/25 TMB PROVIDE"
type textarea "x"
type textarea "10/14/25 TMB PROVIDE"
type textarea "x"
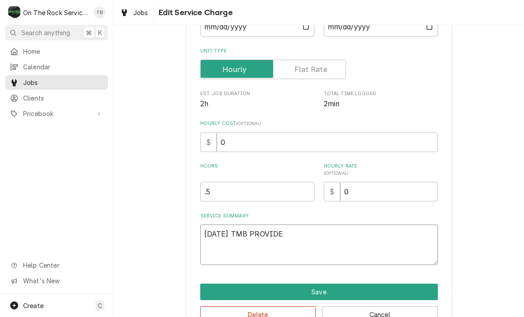
type textarea "10/14/25 TMB PROVIDE S"
type textarea "x"
type textarea "10/14/25 TMB PROVIDE SE"
type textarea "x"
type textarea "10/14/25 TMB PROVIDE SER"
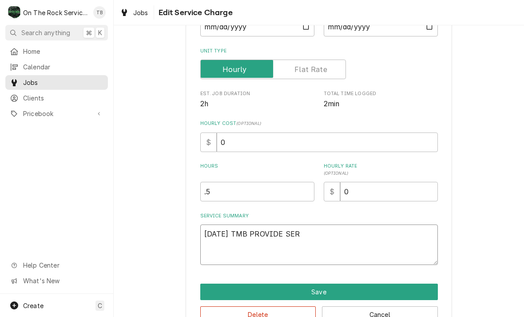
type textarea "x"
type textarea "10/14/25 TMB PROVIDE SERV"
type textarea "x"
type textarea "10/14/25 TMB PROVIDE SERVI"
type textarea "x"
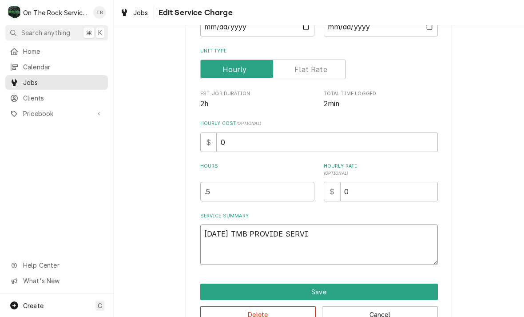
type textarea "10/14/25 TMB PROVIDE SERVIC"
type textarea "x"
type textarea "10/14/25 TMB PROVIDE SERVICE"
type textarea "x"
type textarea "10/14/25 TMB PROVIDE SERVICE"
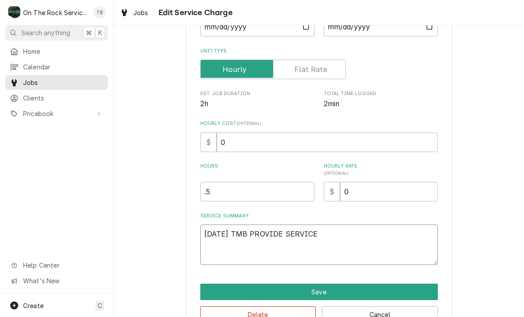
type textarea "x"
type textarea "10/14/25 TMB PROVIDE SERVICE P"
type textarea "x"
type textarea "10/14/25 TMB PROVIDE SERVICE PAR"
type textarea "x"
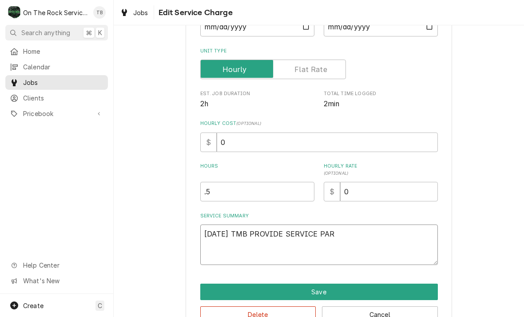
type textarea "10/14/25 TMB PROVIDE SERVICE PART"
type textarea "x"
type textarea "10/14/25 TMB PROVIDE SERVICE PARTS"
type textarea "x"
type textarea "10/14/25 TMB PROVIDE SERVICE PARTS"
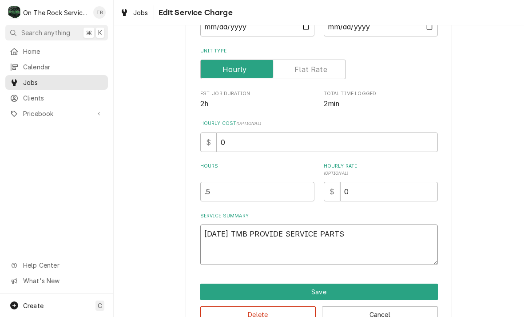
type textarea "x"
type textarea "10/14/25 TMB PROVIDE SERVICE PARTS A"
type textarea "x"
type textarea "10/14/25 TMB PROVIDE SERVICE PARTS AN"
type textarea "x"
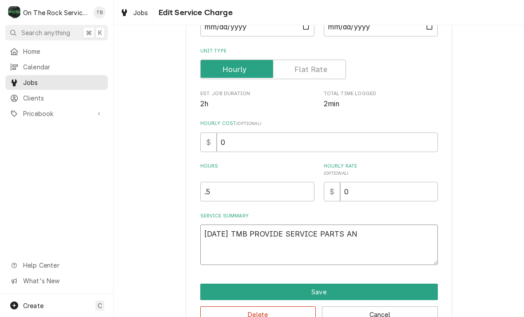
type textarea "10/14/25 TMB PROVIDE SERVICE PARTS AND"
type textarea "x"
type textarea "10/14/25 TMB PROVIDE SERVICE PARTS ANDA"
type textarea "x"
type textarea "10/14/25 TMB PROVIDE SERVICE PARTS ANDA"
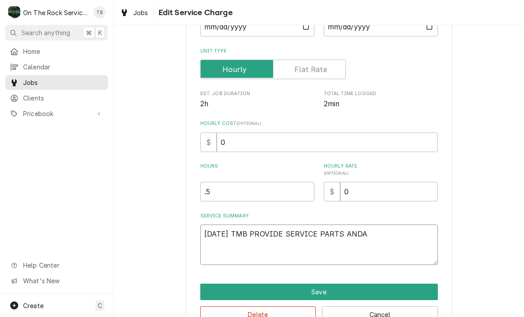
type textarea "x"
type textarea "10/14/25 TMB PROVIDE SERVICE PARTS ANDA L"
type textarea "x"
type textarea "10/14/25 TMB PROVIDE SERVICE PARTS ANDA LB"
type textarea "x"
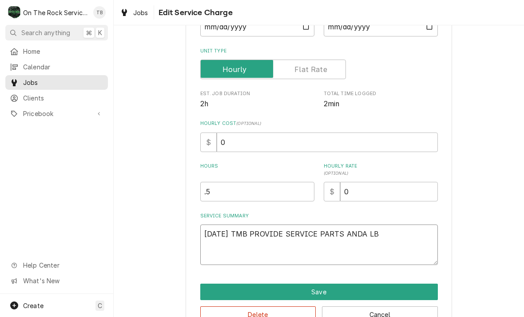
type textarea "10/14/25 TMB PROVIDE SERVICE PARTS ANDA L"
type textarea "x"
type textarea "10/14/25 TMB PROVIDE SERVICE PARTS ANDA"
type textarea "x"
type textarea "10/14/25 TMB PROVIDE SERVICE PARTS ANDA"
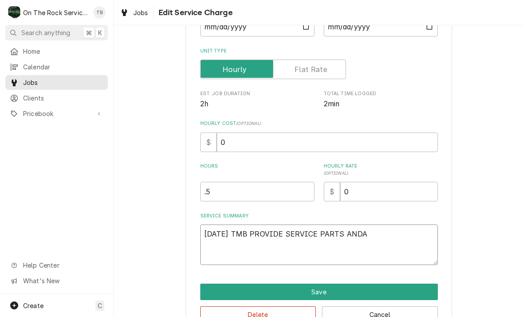
type textarea "x"
type textarea "10/14/25 TMB PROVIDE SERVICE PARTS AND"
type textarea "x"
type textarea "10/14/25 TMB PROVIDE SERVICE PARTS AND"
type textarea "x"
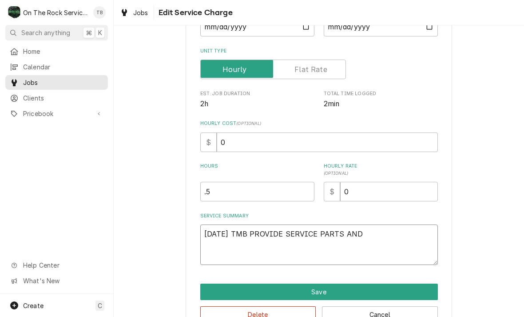
type textarea "10/14/25 TMB PROVIDE SERVICE PARTS AND L"
type textarea "x"
type textarea "10/14/25 TMB PROVIDE SERVICE PARTS AND LA"
type textarea "x"
type textarea "10/14/25 TMB PROVIDE SERVICE PARTS AND LABO"
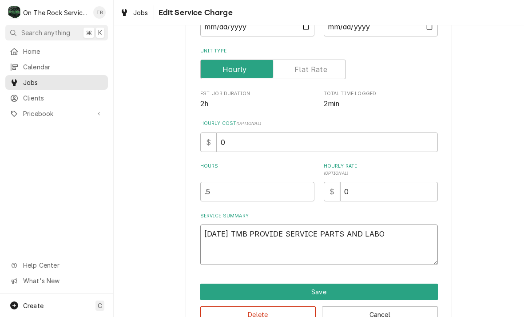
type textarea "x"
type textarea "10/14/25 TMB PROVIDE SERVICE PARTS AND LABOR"
type textarea "x"
type textarea "10/14/25 TMB PROVIDE SERVICE PARTS AND LABOR"
type textarea "x"
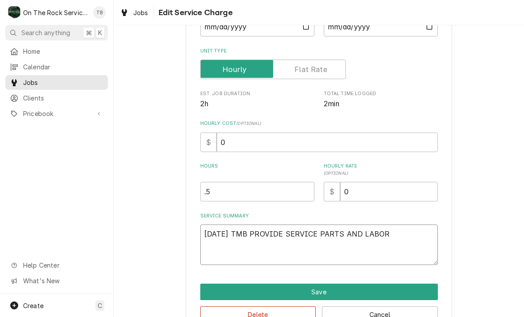
type textarea "10/14/25 TMB PROVIDE SERVICE PARTS AND LABOR T"
type textarea "x"
type textarea "10/14/25 TMB PROVIDE SERVICE PARTS AND LABOR TO"
type textarea "x"
type textarea "10/14/25 TMB PROVIDE SERVICE PARTS AND LABOR TO"
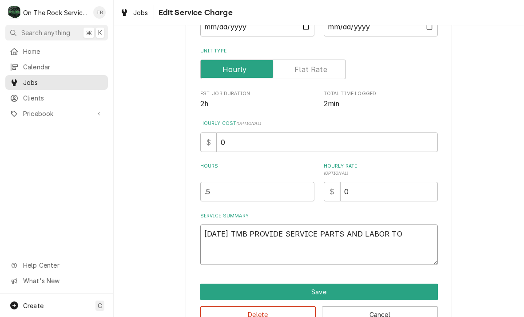
type textarea "x"
type textarea "10/14/25 TMB PROVIDE SERVICE PARTS AND LABOR TO D"
type textarea "x"
type textarea "10/14/25 TMB PROVIDE SERVICE PARTS AND LABOR TO DE"
type textarea "x"
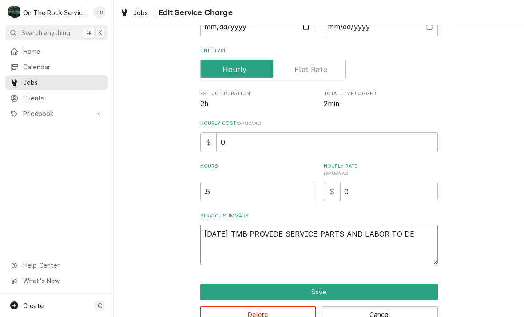
type textarea "10/14/25 TMB PROVIDE SERVICE PARTS AND LABOR TO DET"
type textarea "x"
type textarea "10/14/25 TMB PROVIDE SERVICE PARTS AND LABOR TO DETE"
type textarea "x"
type textarea "10/14/25 TMB PROVIDE SERVICE PARTS AND LABOR TO DETER"
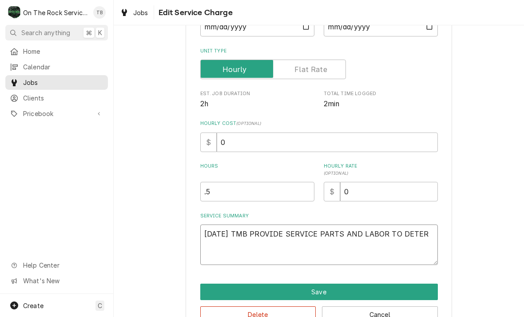
type textarea "x"
type textarea "10/14/25 TMB PROVIDE SERVICE PARTS AND LABOR TO DETERM"
type textarea "x"
type textarea "10/14/25 TMB PROVIDE SERVICE PARTS AND LABOR TO DETERMI"
type textarea "x"
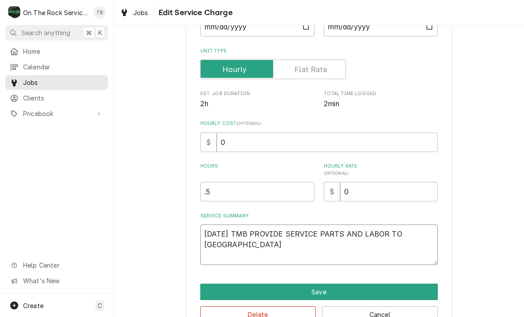
type textarea "10/14/25 TMB PROVIDE SERVICE PARTS AND LABOR TO DETERMINE"
type textarea "x"
type textarea "10/14/25 TMB PROVIDE SERVICE PARTS AND LABOR TO DETERMINE T"
type textarea "x"
type textarea "10/14/25 TMB PROVIDE SERVICE PARTS AND LABOR TO DETERMINE TH"
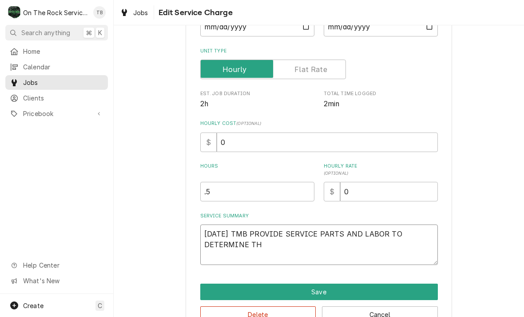
type textarea "x"
type textarea "10/14/25 TMB PROVIDE SERVICE PARTS AND LABOR TO DETERMINE THA"
type textarea "x"
type textarea "10/14/25 TMB PROVIDE SERVICE PARTS AND LABOR TO DETERMINE THAT"
type textarea "x"
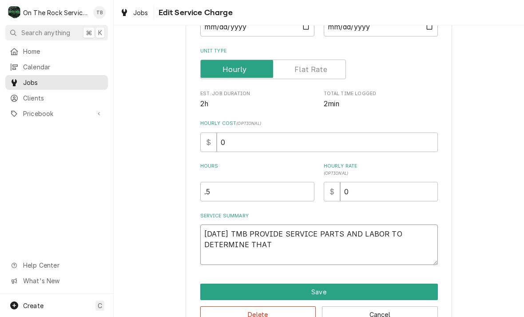
type textarea "10/14/25 TMB PROVIDE SERVICE PARTS AND LABOR TO DETERMINE THAT"
type textarea "x"
type textarea "10/14/25 TMB PROVIDE SERVICE PARTS AND LABOR TO DETERMINE THAT P"
type textarea "x"
type textarea "10/14/25 TMB PROVIDE SERVICE PARTS AND LABOR TO DETERMINE THAT PO"
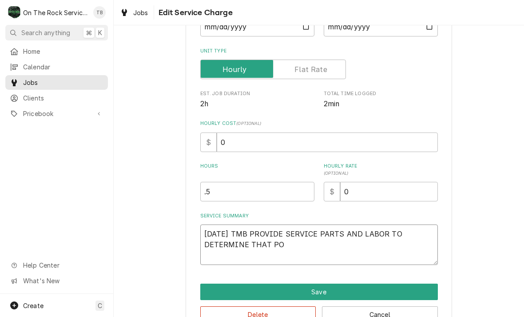
type textarea "x"
type textarea "10/14/25 TMB PROVIDE SERVICE PARTS AND LABOR TO DETERMINE THAT POW"
type textarea "x"
type textarea "10/14/25 TMB PROVIDE SERVICE PARTS AND LABOR TO DETERMINE THAT POWE"
type textarea "x"
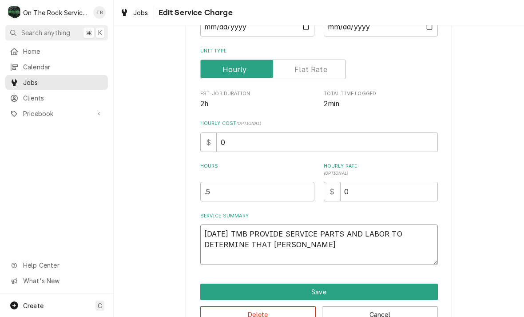
type textarea "10/14/25 TMB PROVIDE SERVICE PARTS AND LABOR TO DETERMINE THAT POWER"
type textarea "x"
type textarea "10/14/25 TMB PROVIDE SERVICE PARTS AND LABOR TO DETERMINE THAT POWER"
type textarea "x"
type textarea "10/14/25 TMB PROVIDE SERVICE PARTS AND LABOR TO DETERMINE THAT POWER R"
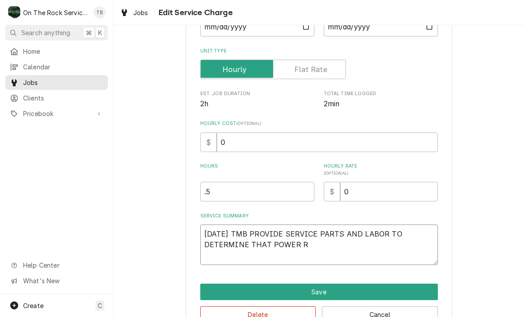
type textarea "x"
type textarea "10/14/25 TMB PROVIDE SERVICE PARTS AND LABOR TO DETERMINE THAT POWER RO"
type textarea "x"
type textarea "10/14/25 TMB PROVIDE SERVICE PARTS AND LABOR TO DETERMINE THAT POWER ROC"
type textarea "x"
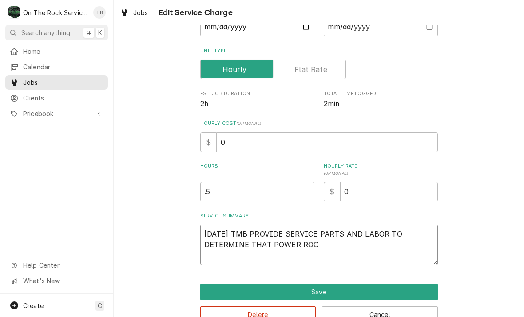
type textarea "10/14/25 TMB PROVIDE SERVICE PARTS AND LABOR TO DETERMINE THAT POWER ROCK"
type textarea "x"
type textarea "10/14/25 TMB PROVIDE SERVICE PARTS AND LABOR TO DETERMINE THAT POWER ROCKE"
type textarea "x"
type textarea "10/14/25 TMB PROVIDE SERVICE PARTS AND LABOR TO DETERMINE THAT POWER ROCKER"
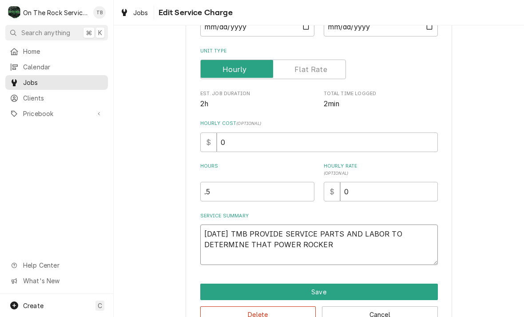
type textarea "x"
type textarea "10/14/25 TMB PROVIDE SERVICE PARTS AND LABOR TO DETERMINE THAT POWER ROCKER"
type textarea "x"
type textarea "10/14/25 TMB PROVIDE SERVICE PARTS AND LABOR TO DETERMINE THAT POWER ROCKER S"
type textarea "x"
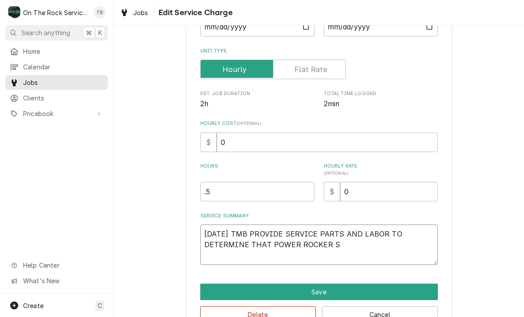
type textarea "10/14/25 TMB PROVIDE SERVICE PARTS AND LABOR TO DETERMINE THAT POWER ROCKER SW"
type textarea "x"
type textarea "10/14/25 TMB PROVIDE SERVICE PARTS AND LABOR TO DETERMINE THAT POWER ROCKER SWI"
type textarea "x"
type textarea "10/14/25 TMB PROVIDE SERVICE PARTS AND LABOR TO DETERMINE THAT POWER ROCKER SWIT"
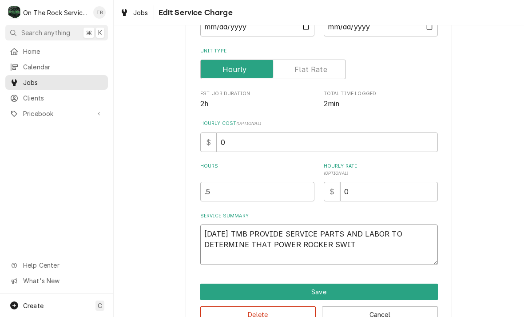
type textarea "x"
type textarea "10/14/25 TMB PROVIDE SERVICE PARTS AND LABOR TO DETERMINE THAT POWER ROCKER SWI…"
type textarea "x"
type textarea "10/14/25 TMB PROVIDE SERVICE PARTS AND LABOR TO DETERMINE THAT POWER ROCKER SWI…"
type textarea "x"
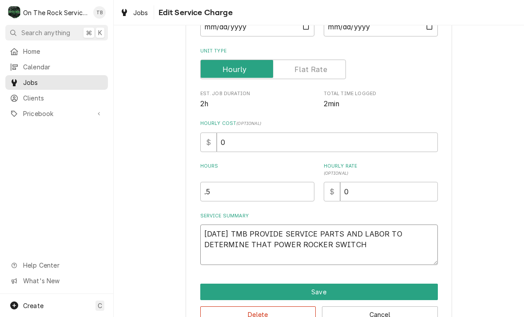
type textarea "10/14/25 TMB PROVIDE SERVICE PARTS AND LABOR TO DETERMINE THAT POWER ROCKER SWI…"
type textarea "x"
type textarea "10/14/25 TMB PROVIDE SERVICE PARTS AND LABOR TO DETERMINE THAT POWER ROCKER SWI…"
type textarea "x"
type textarea "10/14/25 TMB PROVIDE SERVICE PARTS AND LABOR TO DETERMINE THAT POWER ROCKER SWI…"
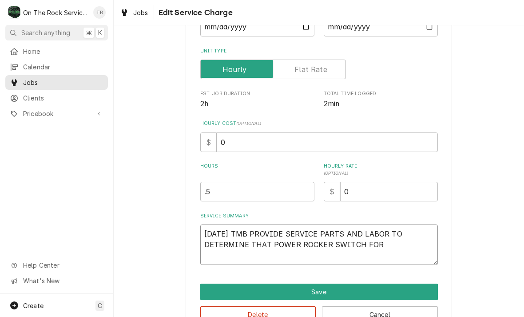
type textarea "x"
type textarea "10/14/25 TMB PROVIDE SERVICE PARTS AND LABOR TO DETERMINE THAT POWER ROCKER SWI…"
type textarea "x"
type textarea "10/14/25 TMB PROVIDE SERVICE PARTS AND LABOR TO DETERMINE THAT POWER ROCKER SWI…"
type textarea "x"
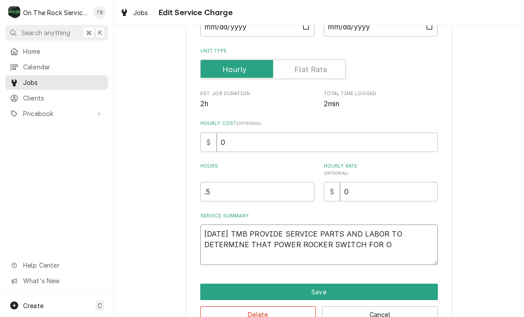
type textarea "10/14/25 TMB PROVIDE SERVICE PARTS AND LABOR TO DETERMINE THAT POWER ROCKER SWI…"
type textarea "x"
type textarea "10/14/25 TMB PROVIDE SERVICE PARTS AND LABOR TO DETERMINE THAT POWER ROCKER SWI…"
type textarea "x"
type textarea "10/14/25 TMB PROVIDE SERVICE PARTS AND LABOR TO DETERMINE THAT POWER ROCKER SWI…"
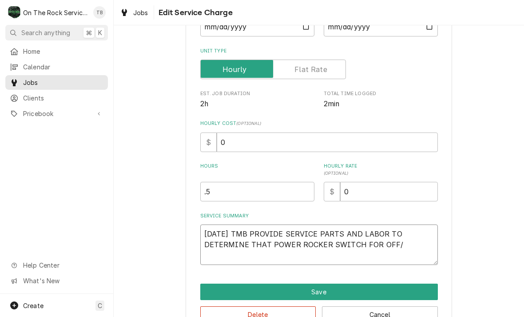
type textarea "x"
type textarea "10/14/25 TMB PROVIDE SERVICE PARTS AND LABOR TO DETERMINE THAT POWER ROCKER SWI…"
type textarea "x"
type textarea "10/14/25 TMB PROVIDE SERVICE PARTS AND LABOR TO DETERMINE THAT POWER ROCKER SWI…"
type textarea "x"
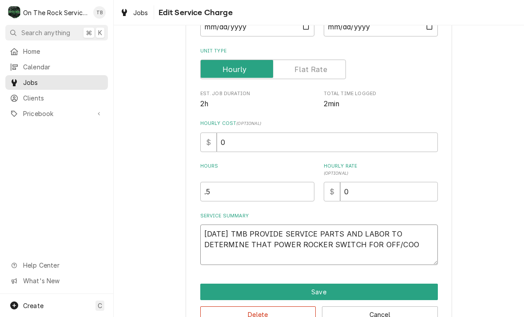
type textarea "10/14/25 TMB PROVIDE SERVICE PARTS AND LABOR TO DETERMINE THAT POWER ROCKER SWI…"
type textarea "x"
type textarea "10/14/25 TMB PROVIDE SERVICE PARTS AND LABOR TO DETERMINE THAT POWER ROCKER SWI…"
type textarea "x"
type textarea "10/14/25 TMB PROVIDE SERVICE PARTS AND LABOR TO DETERMINE THAT POWER ROCKER SWI…"
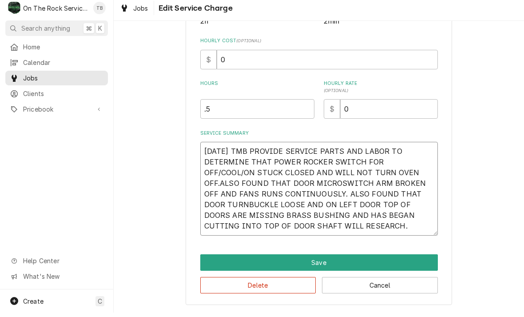
scroll to position [188, 0]
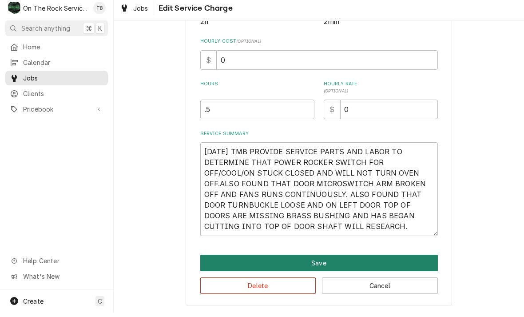
click at [318, 261] on button "Save" at bounding box center [319, 267] width 238 height 16
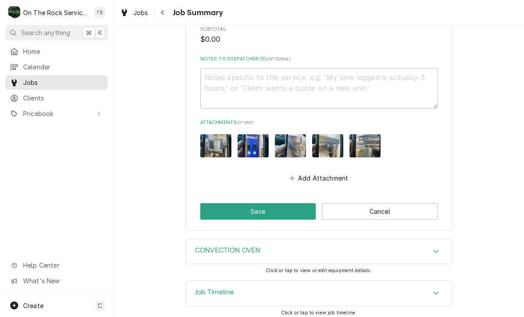
scroll to position [586, 0]
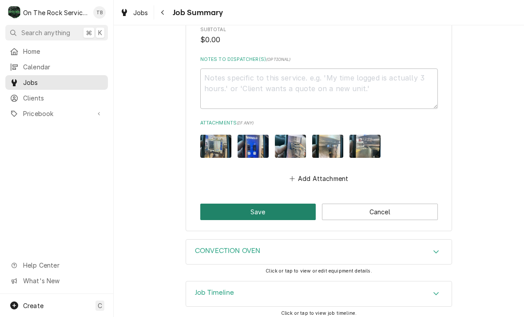
click at [272, 209] on button "Save" at bounding box center [258, 211] width 116 height 16
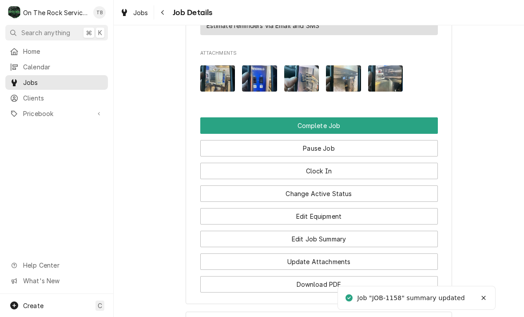
scroll to position [979, 0]
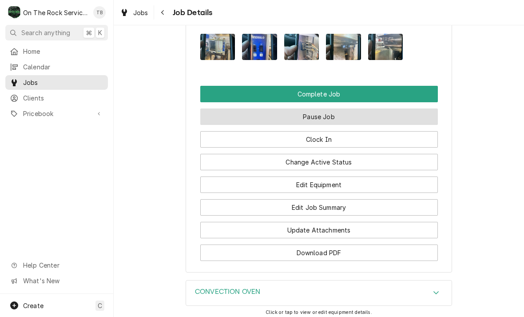
click at [320, 116] on button "Pause Job" at bounding box center [319, 116] width 238 height 16
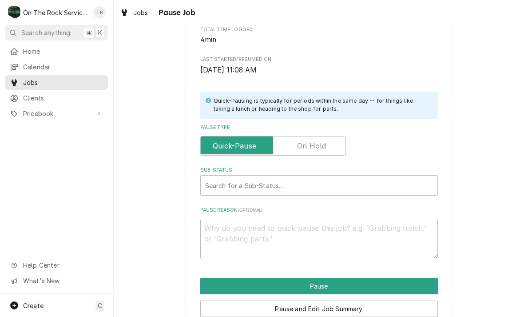
scroll to position [162, 0]
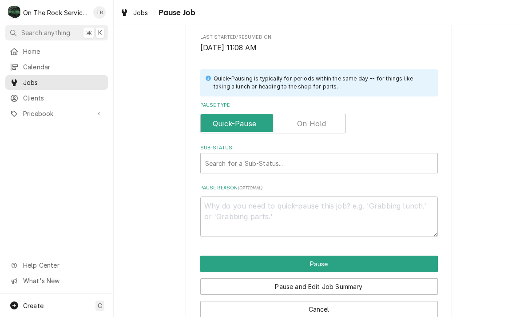
click at [321, 127] on input "Pause Type" at bounding box center [273, 124] width 138 height 20
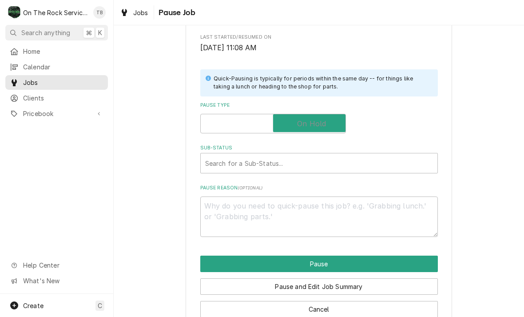
checkbox input "true"
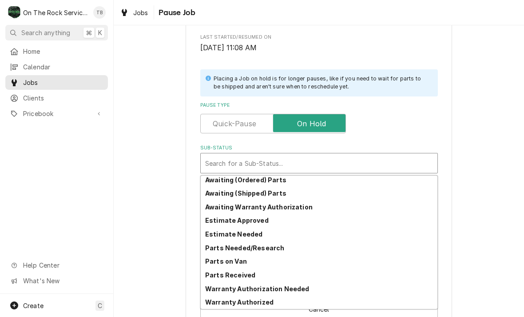
scroll to position [44, 0]
click at [268, 247] on strong "Parts Needed/Research" at bounding box center [244, 248] width 79 height 8
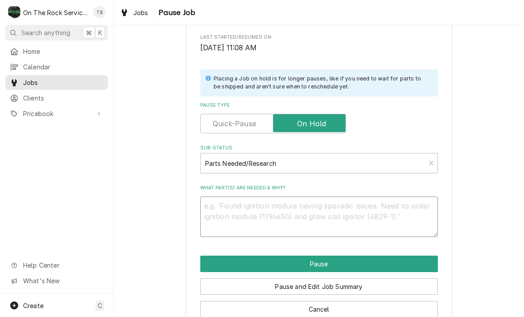
click at [234, 208] on textarea "What part(s) are needed & why?" at bounding box center [319, 216] width 238 height 40
type textarea "x"
type textarea "S"
type textarea "x"
type textarea "SW"
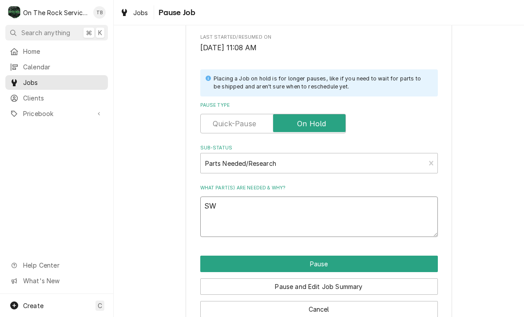
type textarea "x"
type textarea "SWI"
type textarea "x"
type textarea "SWIT"
type textarea "x"
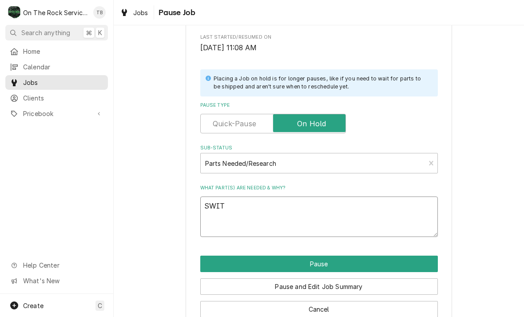
type textarea "SWITC"
type textarea "x"
type textarea "SWITCH"
type textarea "x"
type textarea "SWITCHE"
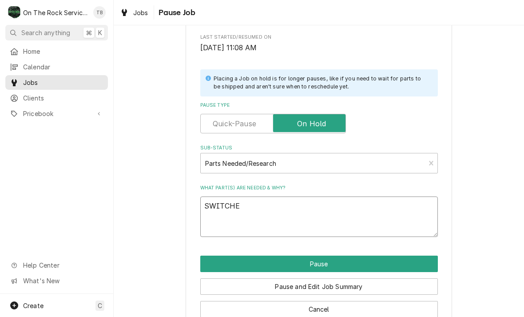
type textarea "x"
type textarea "SWITCHES/"
type textarea "x"
type textarea "SWITCHES/D"
type textarea "x"
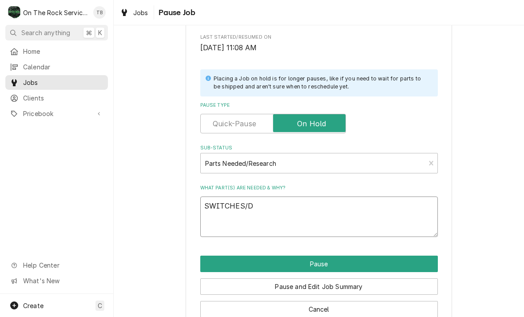
type textarea "SWITCHES/DO"
type textarea "x"
type textarea "SWITCHES/DOO"
type textarea "x"
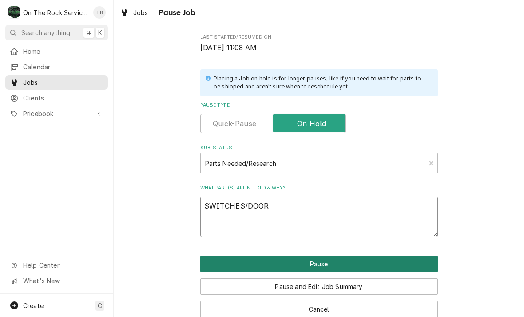
type textarea "SWITCHES/DOOR"
click at [333, 258] on button "Pause" at bounding box center [319, 263] width 238 height 16
type textarea "x"
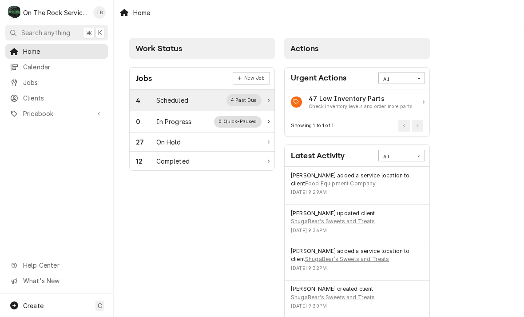
click at [183, 102] on div "Scheduled" at bounding box center [172, 99] width 32 height 9
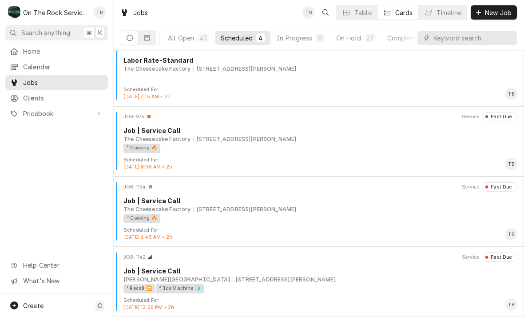
scroll to position [15, 0]
click at [341, 40] on div "On Hold" at bounding box center [348, 37] width 25 height 9
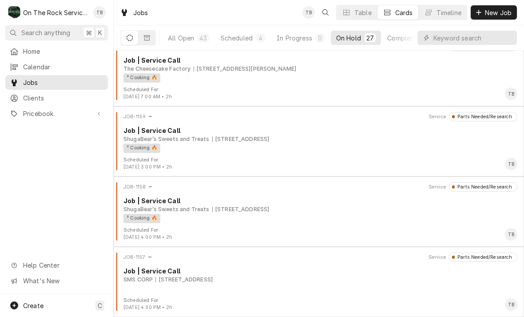
scroll to position [1629, 0]
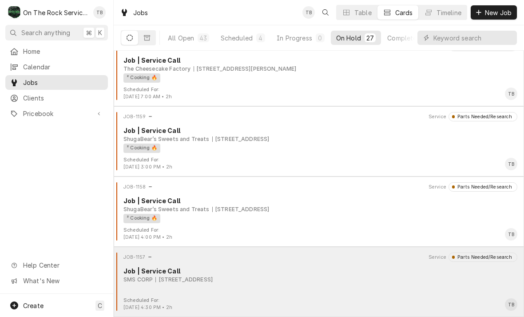
click at [278, 278] on div "SMS CORP 332 S Pleasantburg Dr, Greenville, SC 29607" at bounding box center [320, 279] width 394 height 8
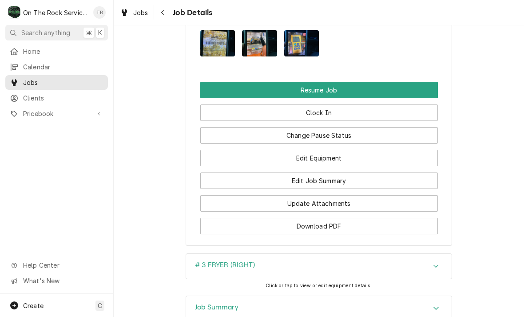
scroll to position [1040, 0]
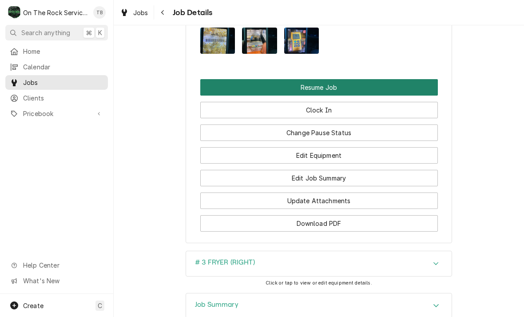
click at [329, 81] on button "Resume Job" at bounding box center [319, 87] width 238 height 16
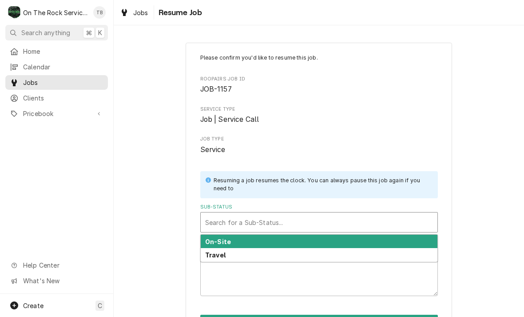
click at [228, 257] on div "Travel" at bounding box center [319, 255] width 237 height 14
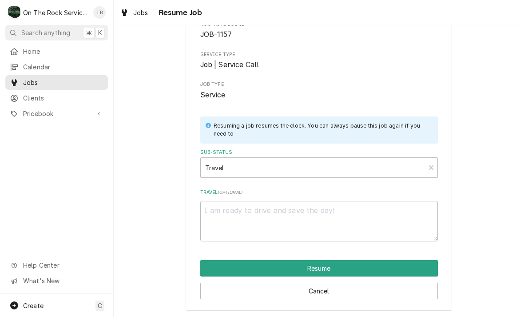
scroll to position [54, 0]
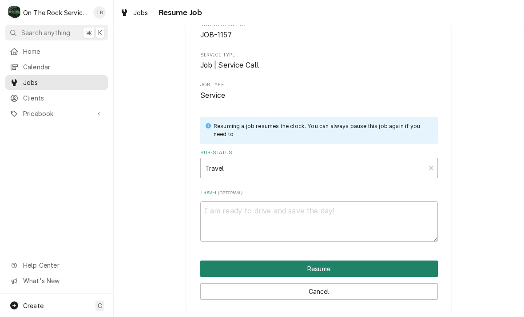
click at [307, 270] on button "Resume" at bounding box center [319, 268] width 238 height 16
type textarea "x"
